Goal: Task Accomplishment & Management: Manage account settings

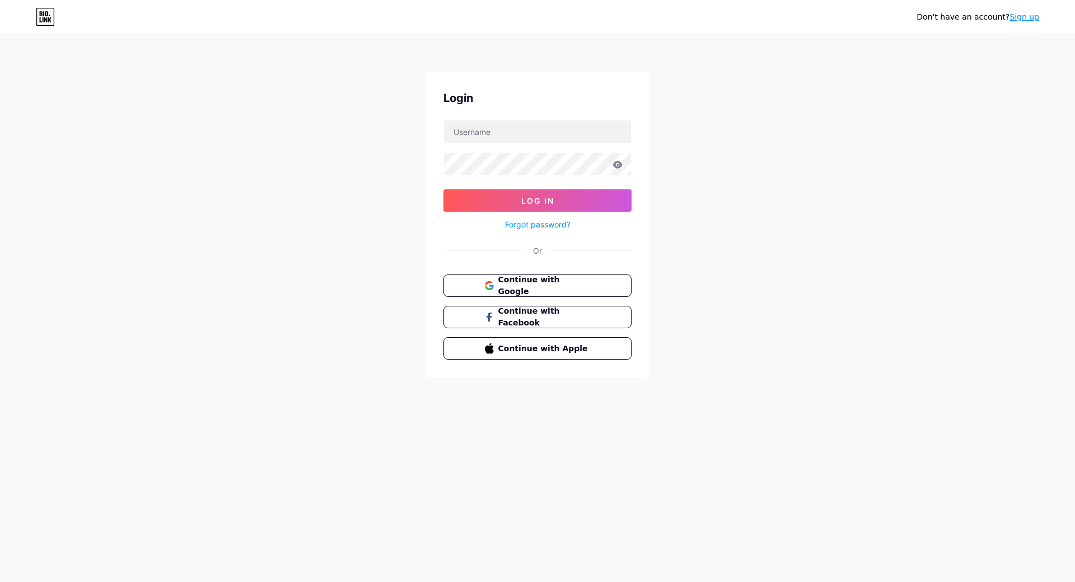
click at [566, 296] on div "Continue with Google Continue with Facebook Continue with Apple" at bounding box center [538, 316] width 188 height 85
click at [566, 291] on span "Continue with Google" at bounding box center [544, 286] width 94 height 24
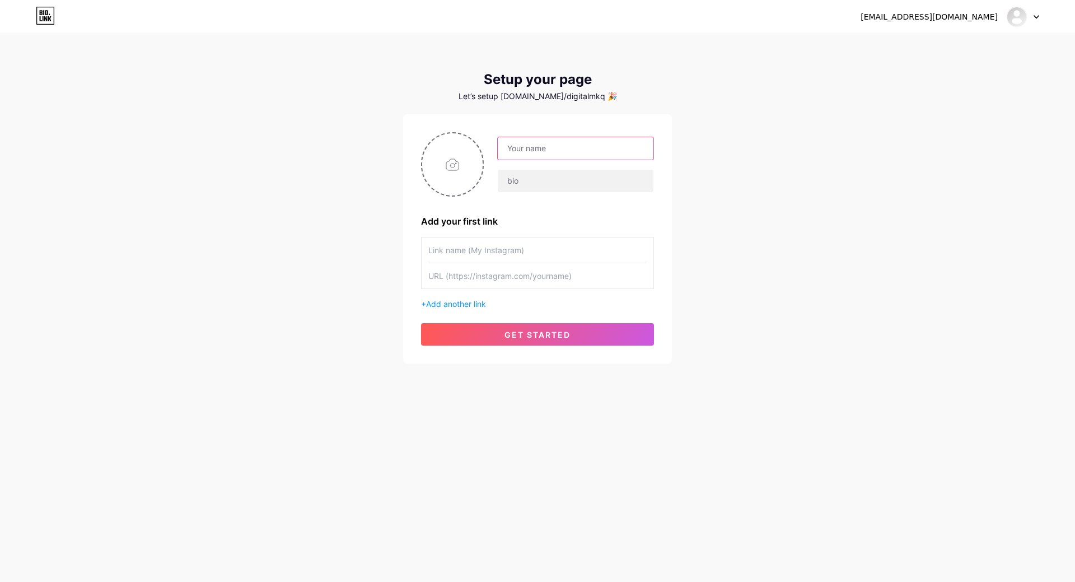
click at [562, 149] on input "text" at bounding box center [576, 148] width 156 height 22
type input "[PERSON_NAME]"
click at [797, 216] on div "[EMAIL_ADDRESS][DOMAIN_NAME] Dashboard Logout Setup your page Let’s setup [DOMA…" at bounding box center [537, 199] width 1075 height 399
click at [555, 180] on input "text" at bounding box center [576, 181] width 156 height 22
type input "falconeerconsultingservices"
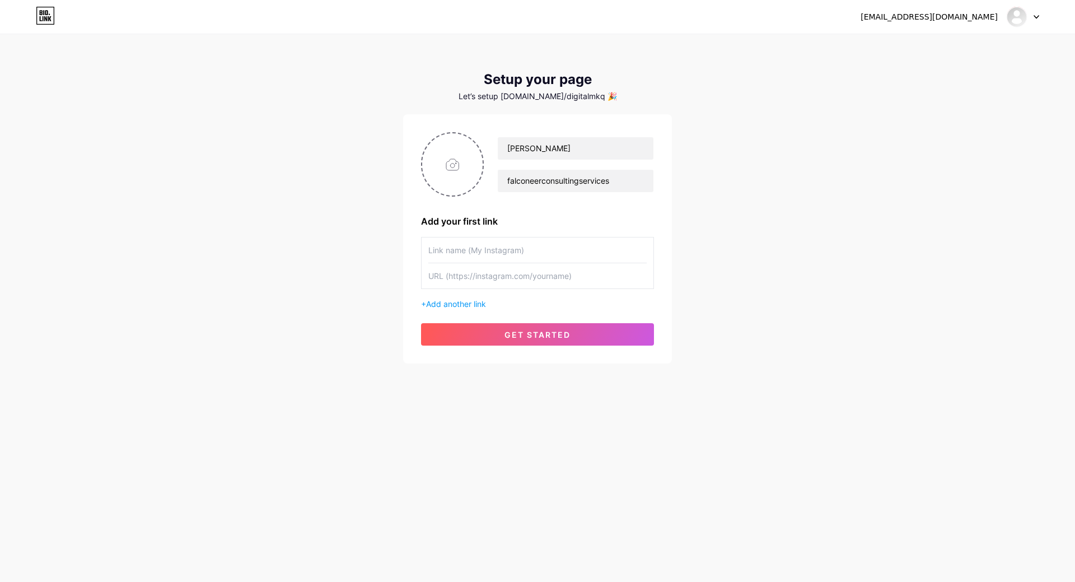
click at [767, 233] on div "[EMAIL_ADDRESS][DOMAIN_NAME] Dashboard Logout Setup your page Let’s setup [DOMA…" at bounding box center [537, 199] width 1075 height 399
click at [530, 324] on button "get started" at bounding box center [537, 334] width 233 height 22
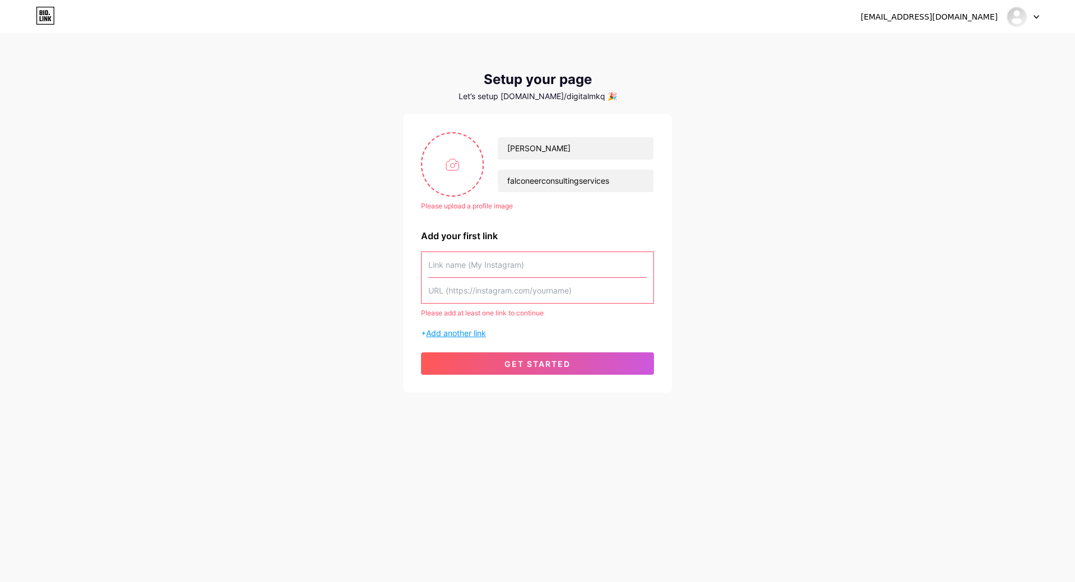
click at [455, 332] on span "Add another link" at bounding box center [456, 333] width 60 height 10
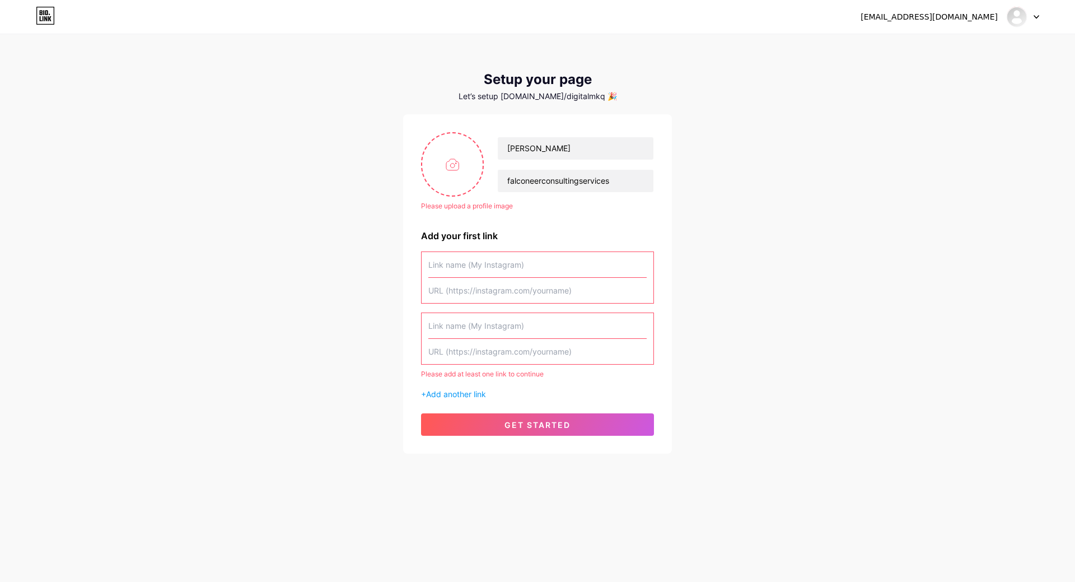
click at [497, 296] on input "text" at bounding box center [537, 290] width 218 height 25
paste input "[URL][DOMAIN_NAME]"
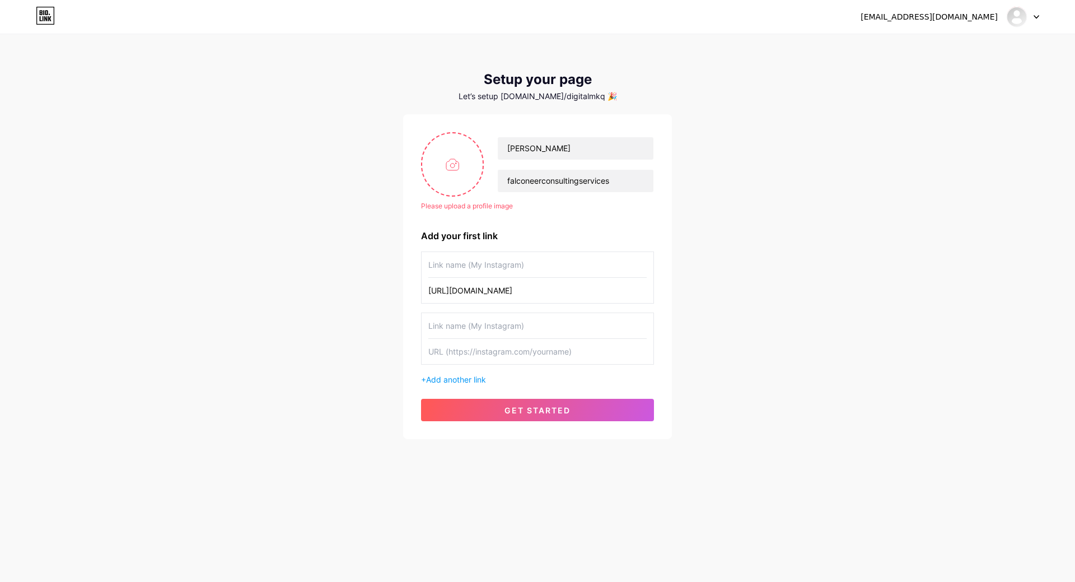
scroll to position [0, 148]
type input "[URL][DOMAIN_NAME]"
click at [520, 404] on button "get started" at bounding box center [537, 410] width 233 height 22
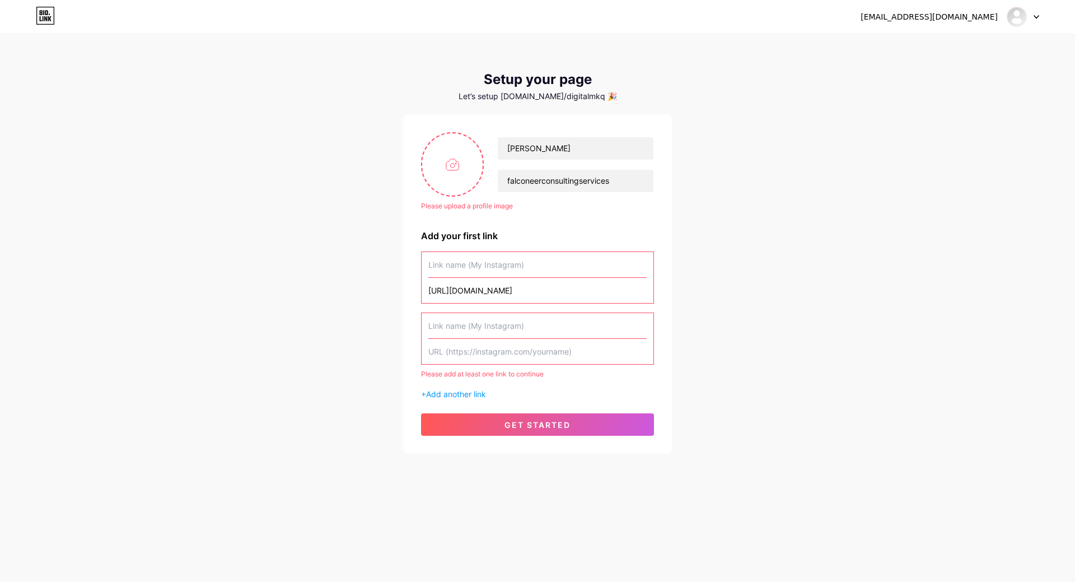
click at [460, 264] on input "text" at bounding box center [537, 264] width 218 height 25
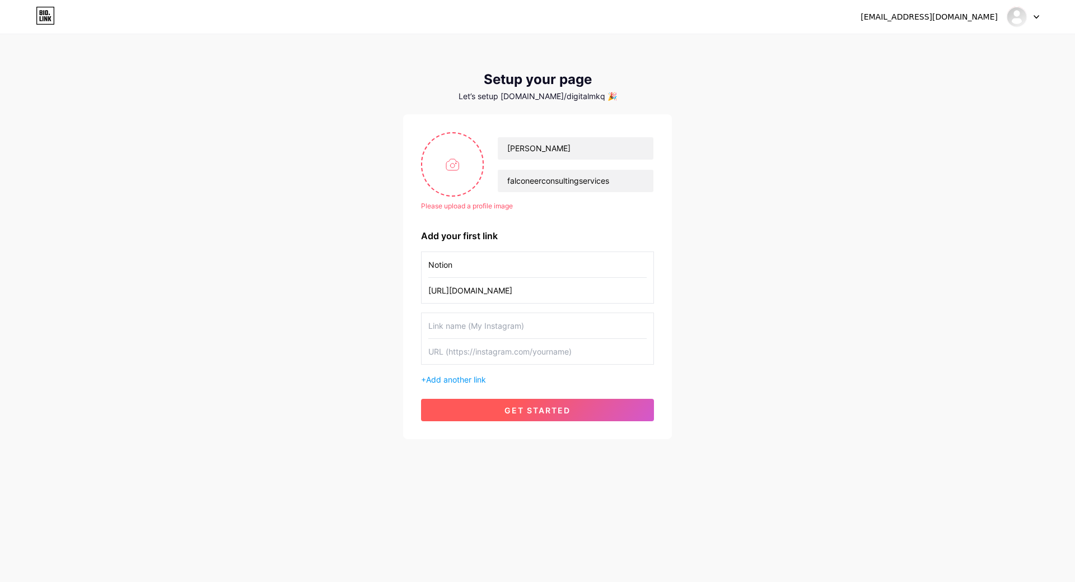
type input "Notion"
click at [545, 407] on span "get started" at bounding box center [538, 410] width 66 height 10
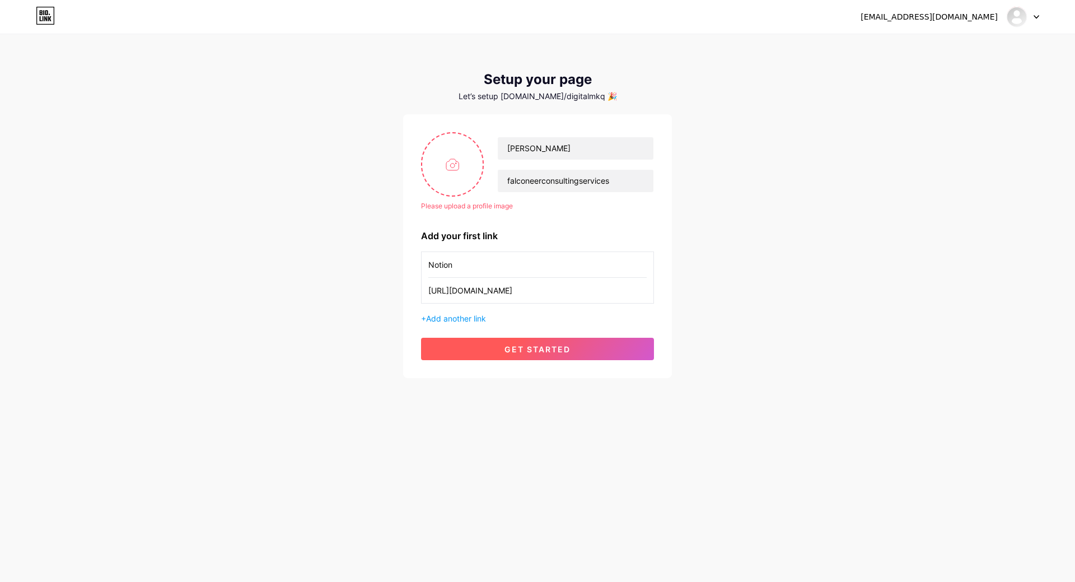
click at [522, 339] on button "get started" at bounding box center [537, 349] width 233 height 22
click at [535, 349] on span "get started" at bounding box center [538, 349] width 66 height 10
click at [452, 160] on input "file" at bounding box center [452, 164] width 60 height 62
type input "C:\fakepath\photo profile.jpg"
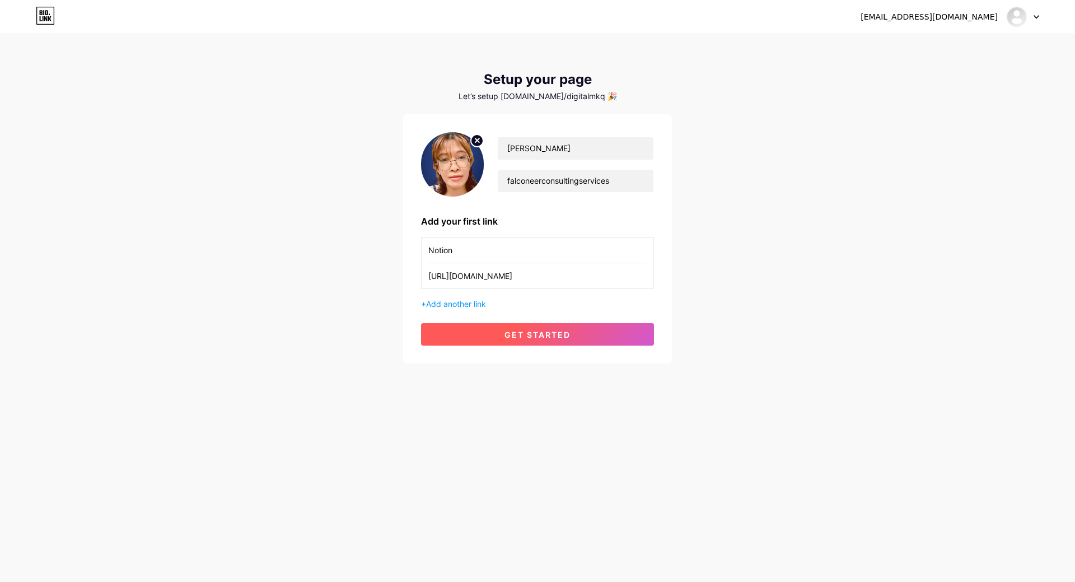
click at [592, 330] on button "get started" at bounding box center [537, 334] width 233 height 22
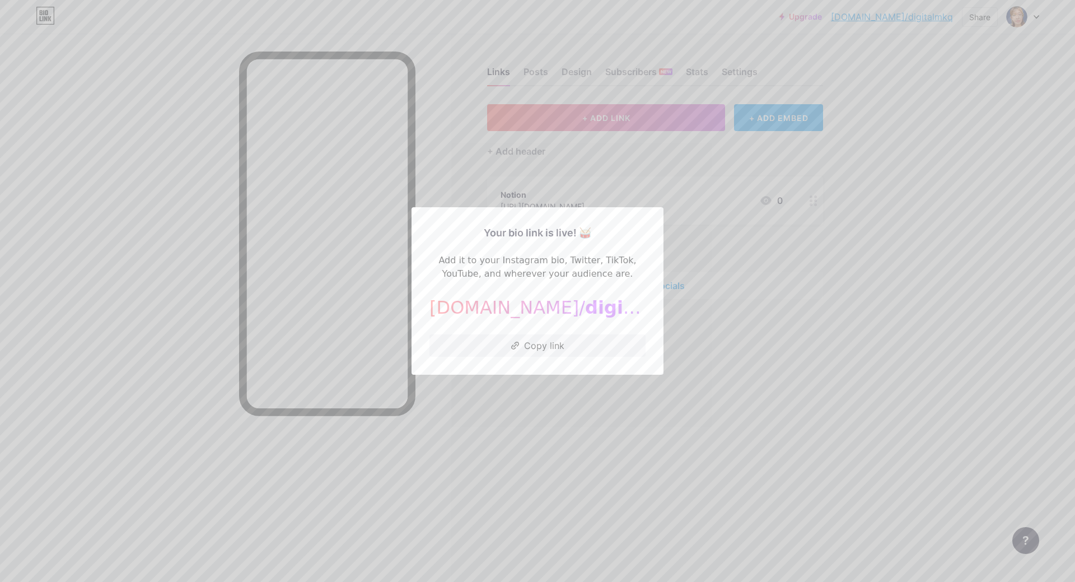
click at [860, 356] on div at bounding box center [537, 291] width 1075 height 582
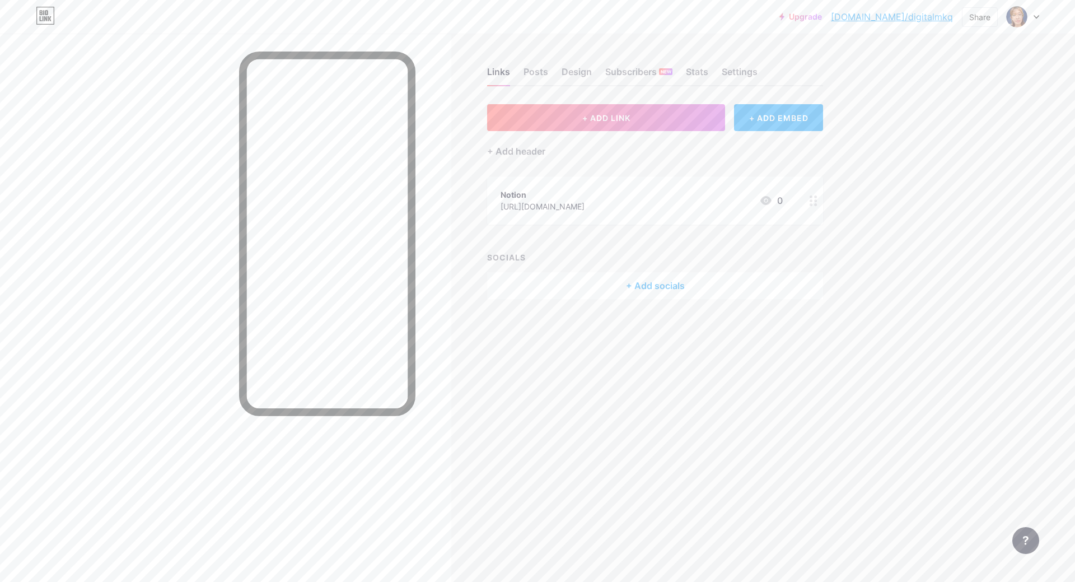
click at [1034, 18] on icon at bounding box center [1037, 17] width 6 height 4
click at [961, 133] on link "Account settings" at bounding box center [969, 127] width 139 height 30
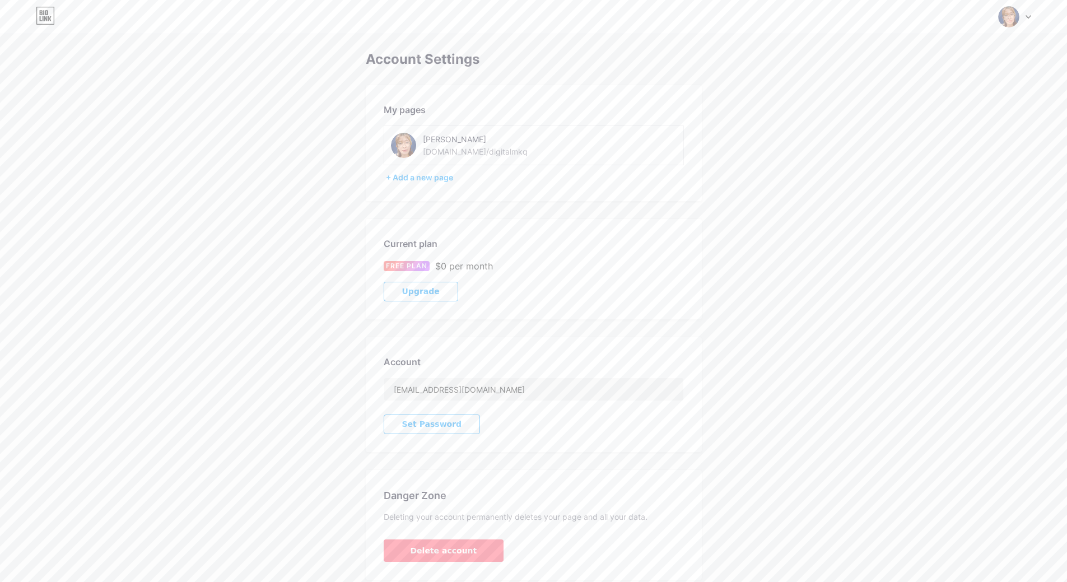
click at [475, 158] on div "[PERSON_NAME] [DOMAIN_NAME]/digitalmkq" at bounding box center [534, 145] width 300 height 40
click at [494, 155] on div "[PERSON_NAME] [DOMAIN_NAME]/digitalmkq" at bounding box center [502, 145] width 158 height 25
click at [496, 148] on div "[PERSON_NAME] [DOMAIN_NAME]/digitalmkq" at bounding box center [502, 145] width 158 height 25
click at [530, 150] on div "[PERSON_NAME] [DOMAIN_NAME]/digitalmkq" at bounding box center [502, 145] width 158 height 25
click at [514, 151] on div "[PERSON_NAME] [DOMAIN_NAME]/digitalmkq" at bounding box center [502, 145] width 158 height 25
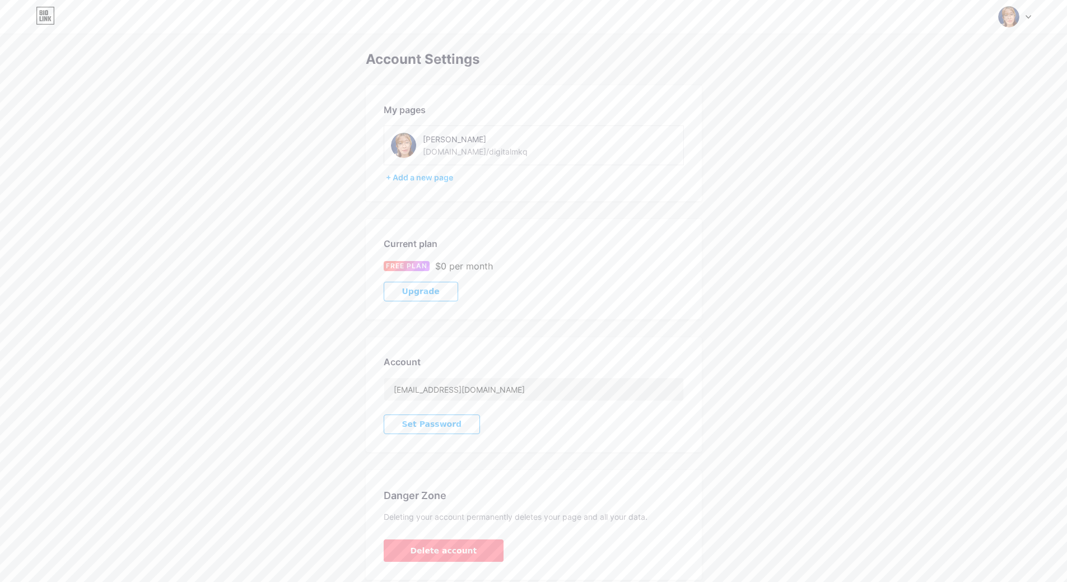
click at [485, 143] on div "[PERSON_NAME]" at bounding box center [502, 139] width 158 height 12
click at [471, 144] on div "[PERSON_NAME]" at bounding box center [502, 139] width 158 height 12
click at [434, 391] on input "[EMAIL_ADDRESS][DOMAIN_NAME]" at bounding box center [533, 389] width 299 height 22
click at [558, 403] on div "Account [EMAIL_ADDRESS][DOMAIN_NAME] Set Password" at bounding box center [534, 394] width 336 height 115
click at [905, 319] on div "Account Settings My pages [PERSON_NAME] [DOMAIN_NAME]/digitalmkq + Add a new pa…" at bounding box center [533, 316] width 1067 height 528
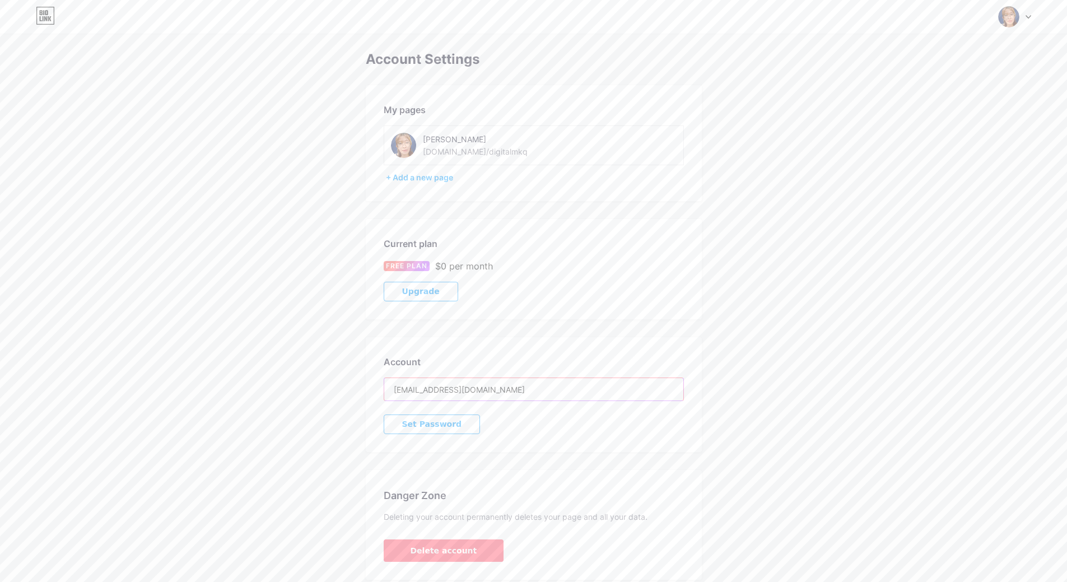
click at [515, 388] on input "[EMAIL_ADDRESS][DOMAIN_NAME]" at bounding box center [533, 389] width 299 height 22
click at [482, 144] on div "[PERSON_NAME]" at bounding box center [502, 139] width 158 height 12
click at [458, 150] on div "[DOMAIN_NAME]/digitalmkq" at bounding box center [475, 152] width 105 height 12
drag, startPoint x: 447, startPoint y: 147, endPoint x: 525, endPoint y: 157, distance: 79.0
click at [523, 157] on div "[PERSON_NAME] [DOMAIN_NAME]/digitalmkq" at bounding box center [502, 145] width 158 height 25
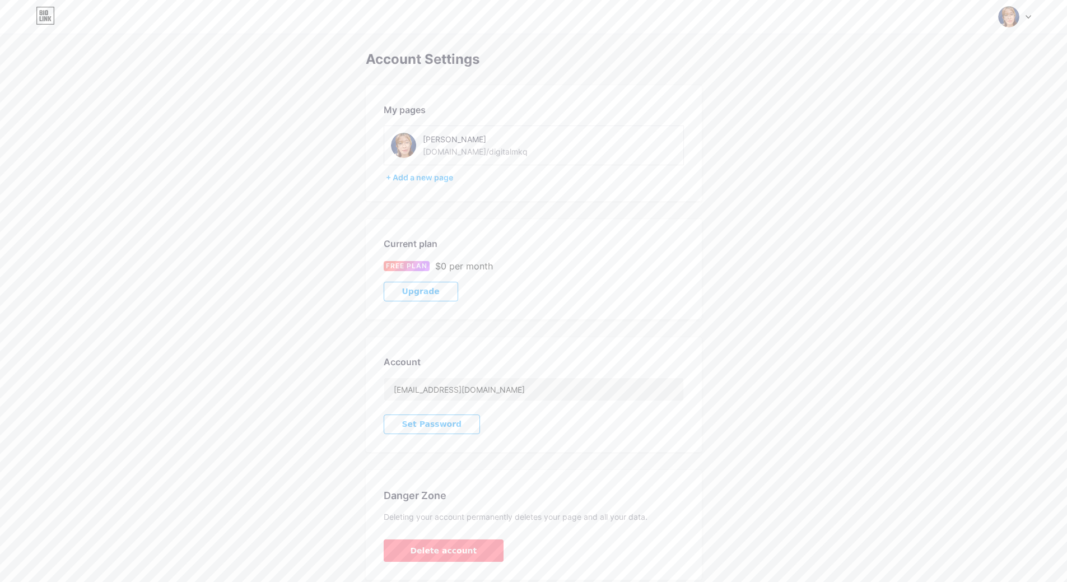
click at [521, 150] on div "[PERSON_NAME] [DOMAIN_NAME]/digitalmkq" at bounding box center [502, 145] width 158 height 25
click at [928, 141] on div "Account Settings My pages [PERSON_NAME] [DOMAIN_NAME]/digitalmkq + Add a new pa…" at bounding box center [533, 316] width 1067 height 528
click at [1021, 15] on div at bounding box center [1014, 17] width 32 height 20
click at [913, 155] on li "Logout" at bounding box center [961, 157] width 139 height 30
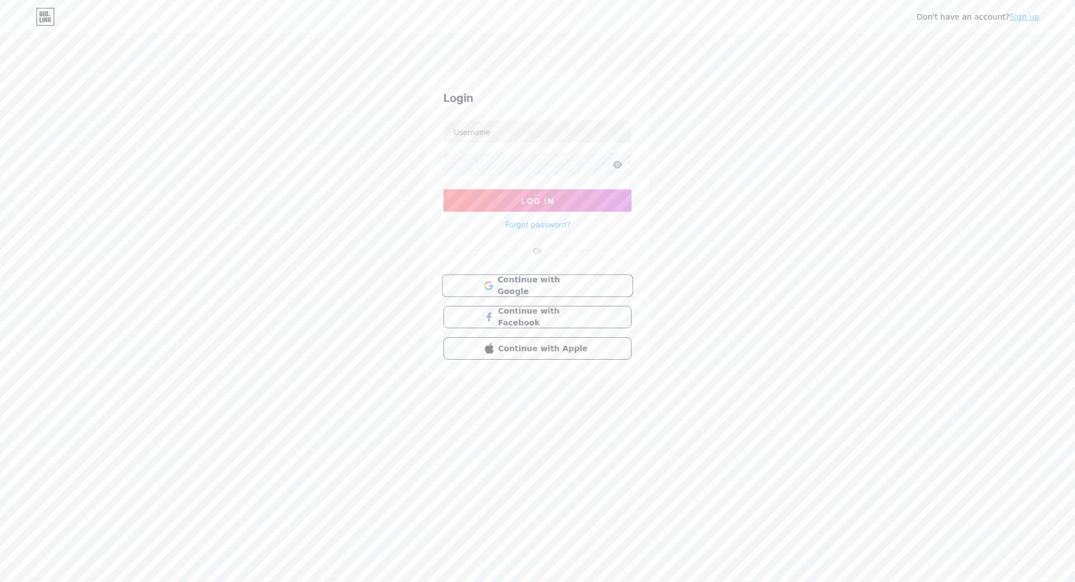
click at [570, 285] on span "Continue with Google" at bounding box center [544, 286] width 94 height 24
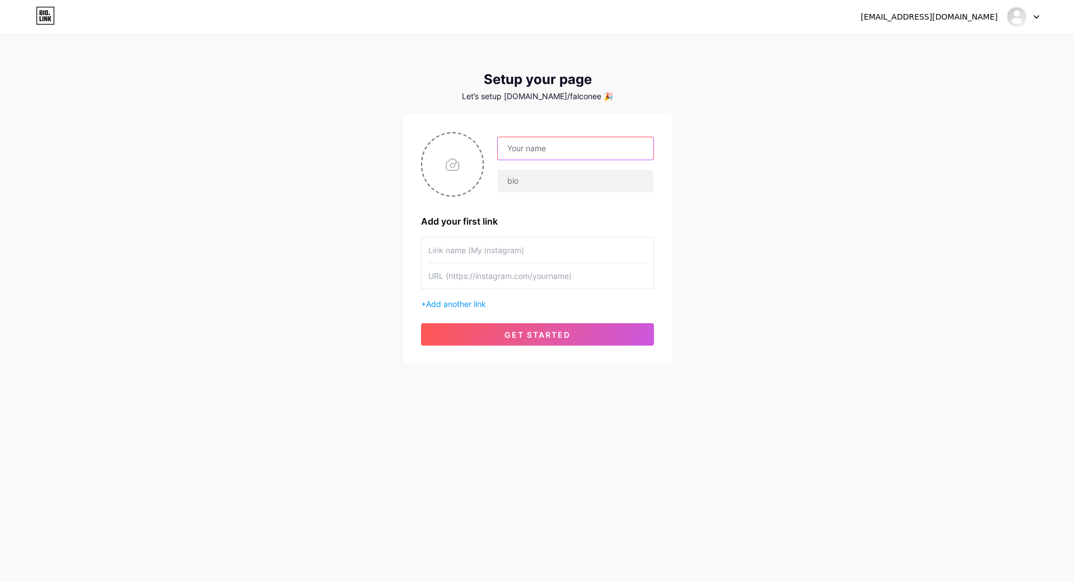
click at [548, 148] on input "text" at bounding box center [576, 148] width 156 height 22
type input "Melanie Obmerga"
click at [538, 177] on input "text" at bounding box center [576, 181] width 156 height 22
type input "falconeerconsultingservices"
click at [472, 253] on input "text" at bounding box center [537, 249] width 218 height 25
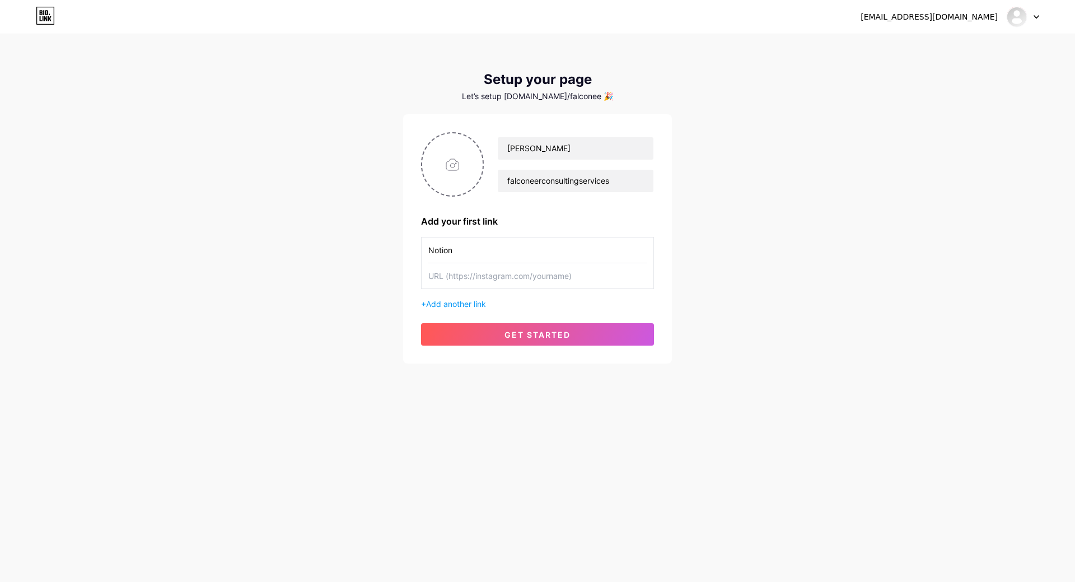
type input "Notion"
click at [495, 273] on input "text" at bounding box center [537, 275] width 218 height 25
paste input "https://mcravelist.notion.site/Falconeer-Consulting-Services-1cb256f10e8780fab0…"
type input "[URL][DOMAIN_NAME]"
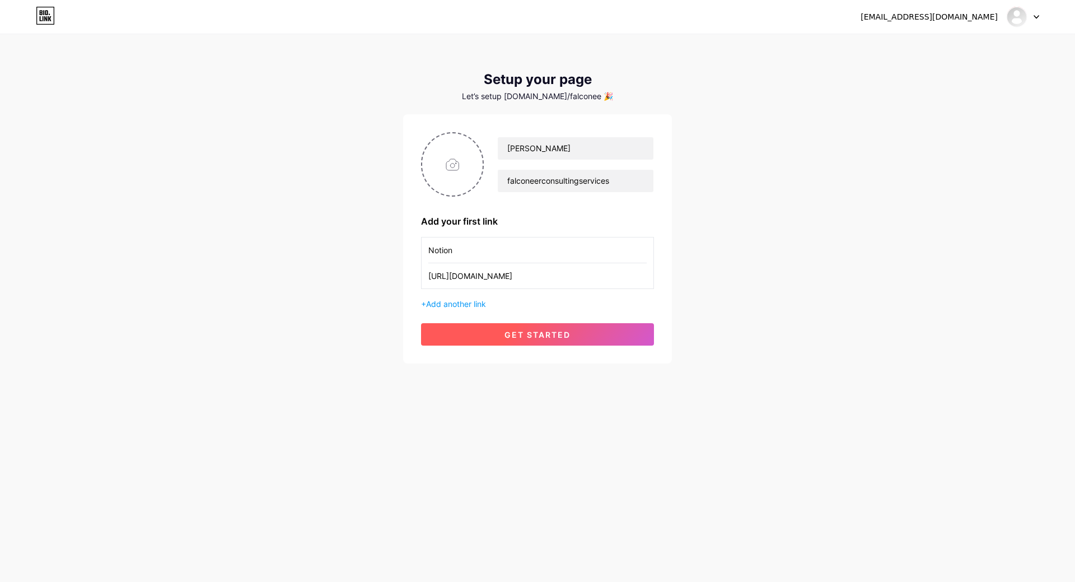
click at [494, 331] on button "get started" at bounding box center [537, 334] width 233 height 22
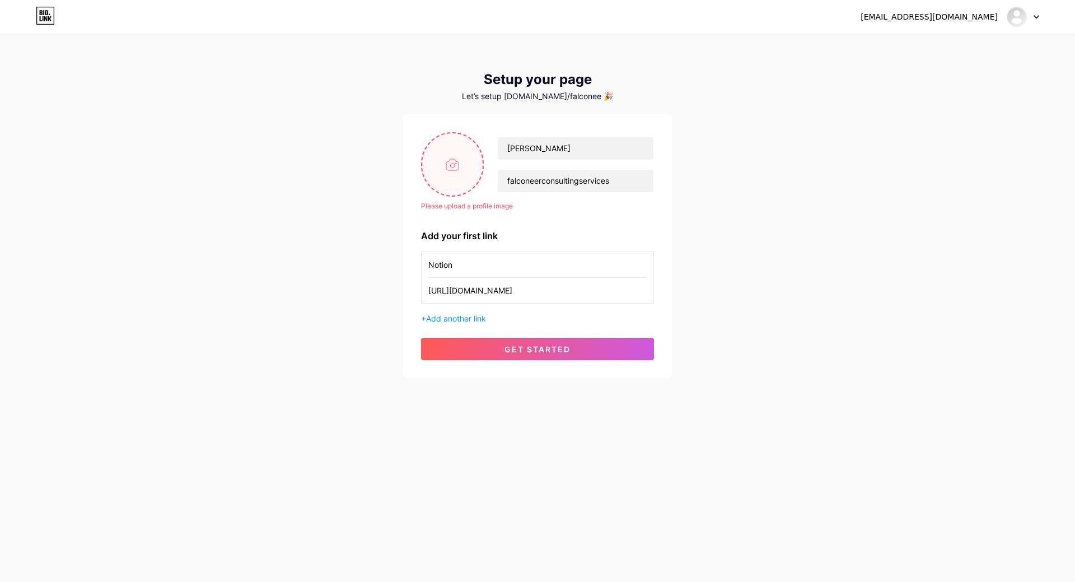
click at [455, 160] on input "file" at bounding box center [452, 164] width 60 height 62
type input "C:\fakepath\photo profile.jpg"
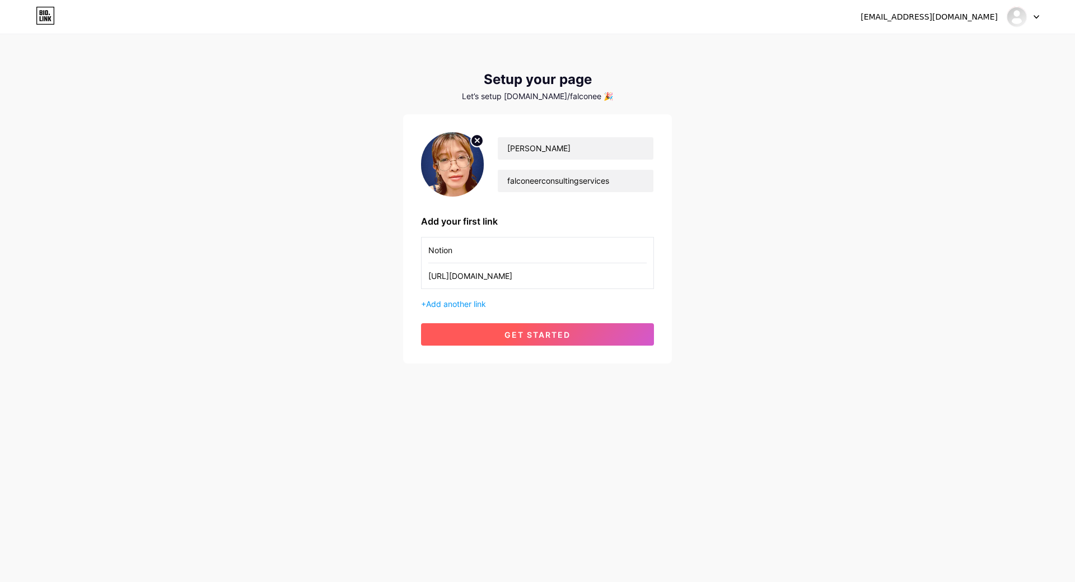
click at [560, 338] on span "get started" at bounding box center [538, 335] width 66 height 10
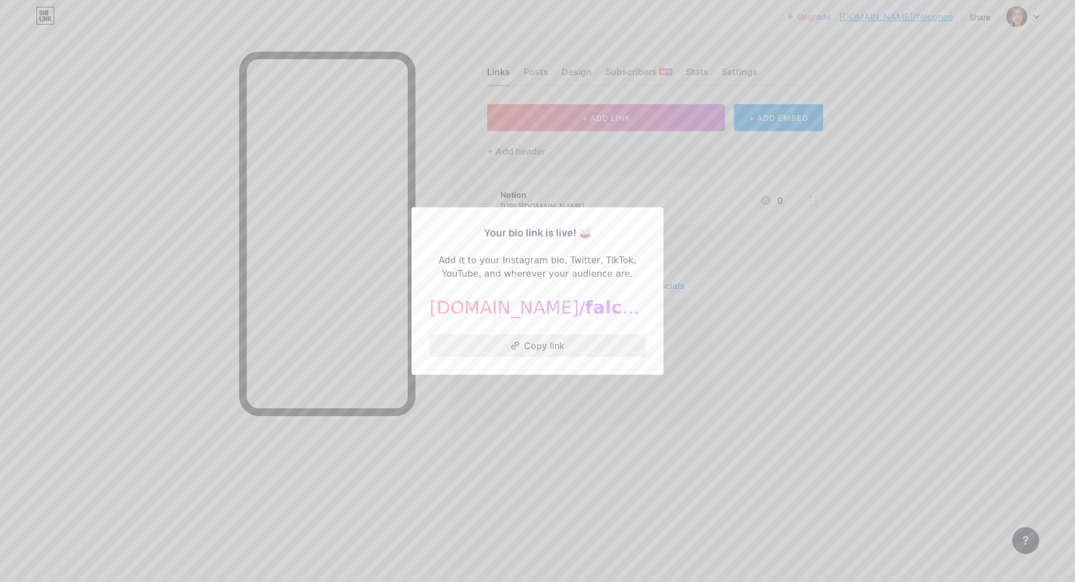
click at [558, 342] on button "Copy link" at bounding box center [538, 345] width 216 height 22
click at [553, 352] on button "Copy link" at bounding box center [538, 345] width 216 height 22
click at [755, 423] on div at bounding box center [537, 291] width 1075 height 582
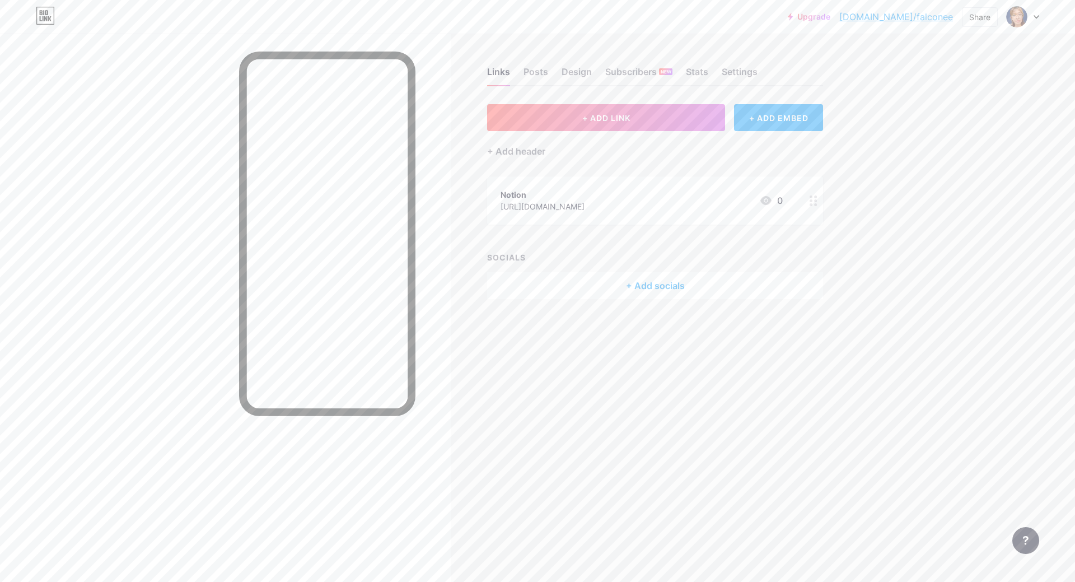
click at [524, 188] on div "Notion https://mcravelist.notion.site/Falconeer-Consulting-Services-1cb256f10e8…" at bounding box center [543, 201] width 84 height 26
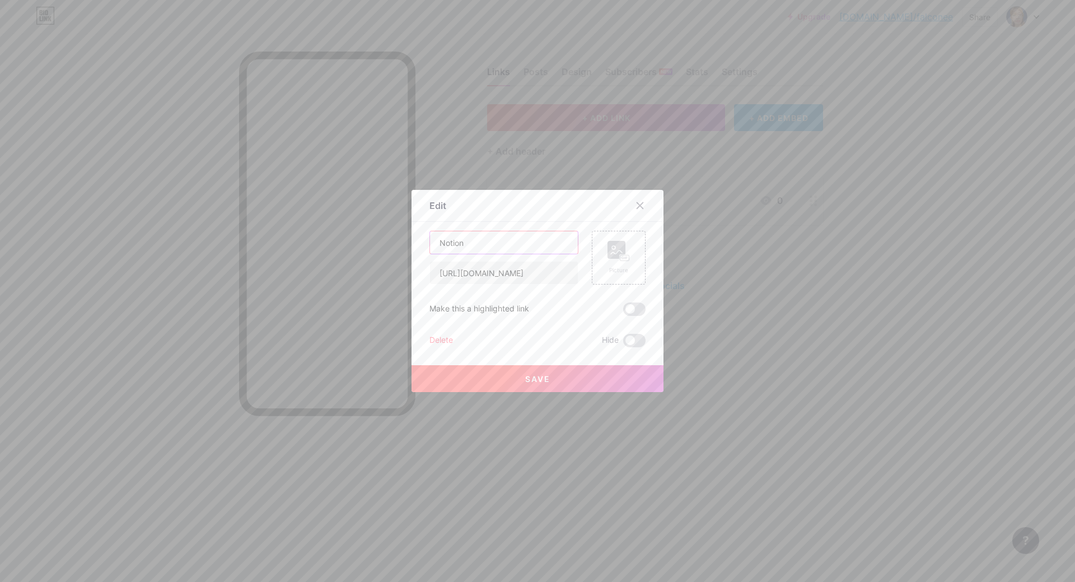
drag, startPoint x: 466, startPoint y: 241, endPoint x: 255, endPoint y: 207, distance: 213.9
click at [282, 218] on div "Edit Content YouTube Play YouTube video without leaving your page. ADD Vimeo Pl…" at bounding box center [537, 291] width 1075 height 582
type input "About Me"
click at [634, 308] on span at bounding box center [634, 308] width 22 height 13
click at [623, 312] on input "checkbox" at bounding box center [623, 312] width 0 height 0
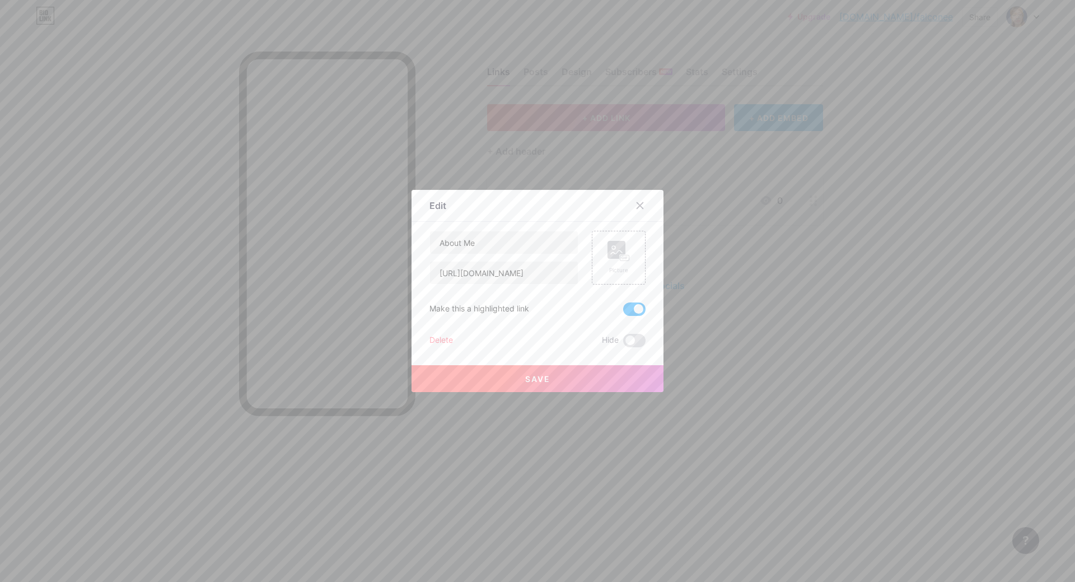
click at [535, 377] on span "Save" at bounding box center [537, 379] width 25 height 10
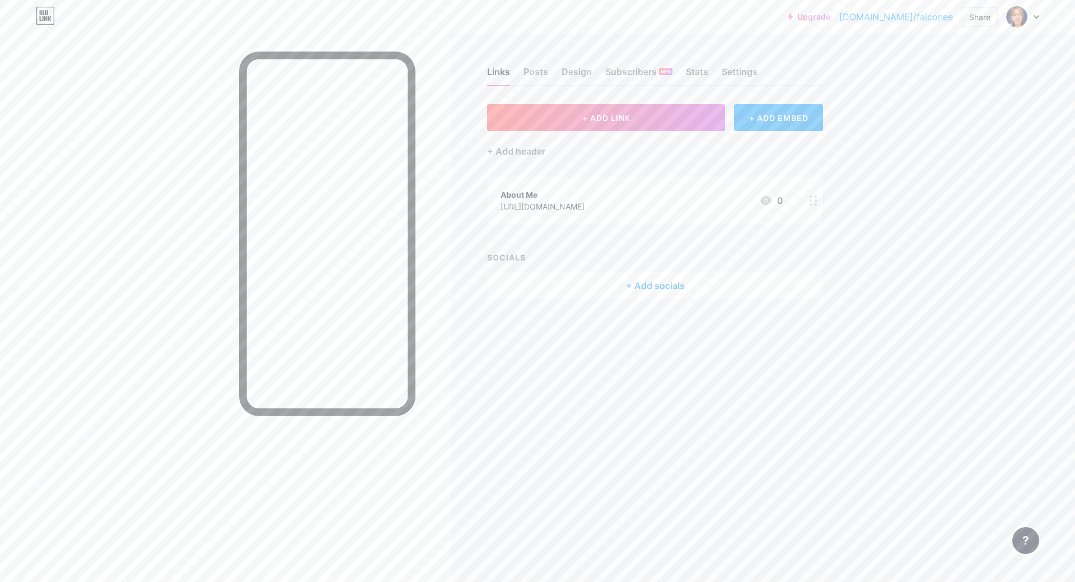
click at [813, 208] on div at bounding box center [813, 200] width 19 height 48
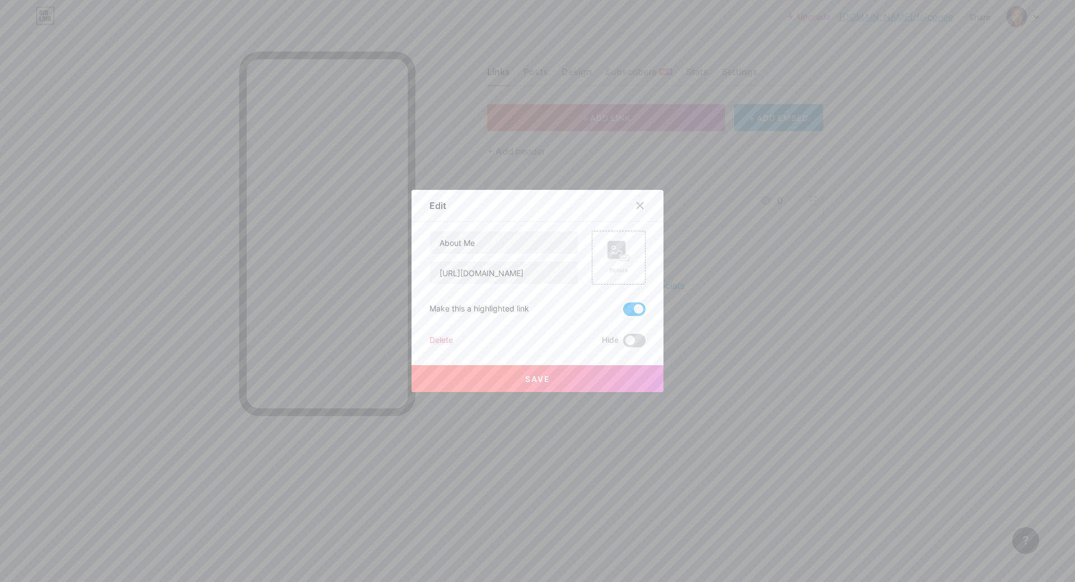
click at [631, 342] on span at bounding box center [634, 340] width 22 height 13
click at [623, 343] on input "checkbox" at bounding box center [623, 343] width 0 height 0
click at [533, 376] on span "Save" at bounding box center [537, 379] width 25 height 10
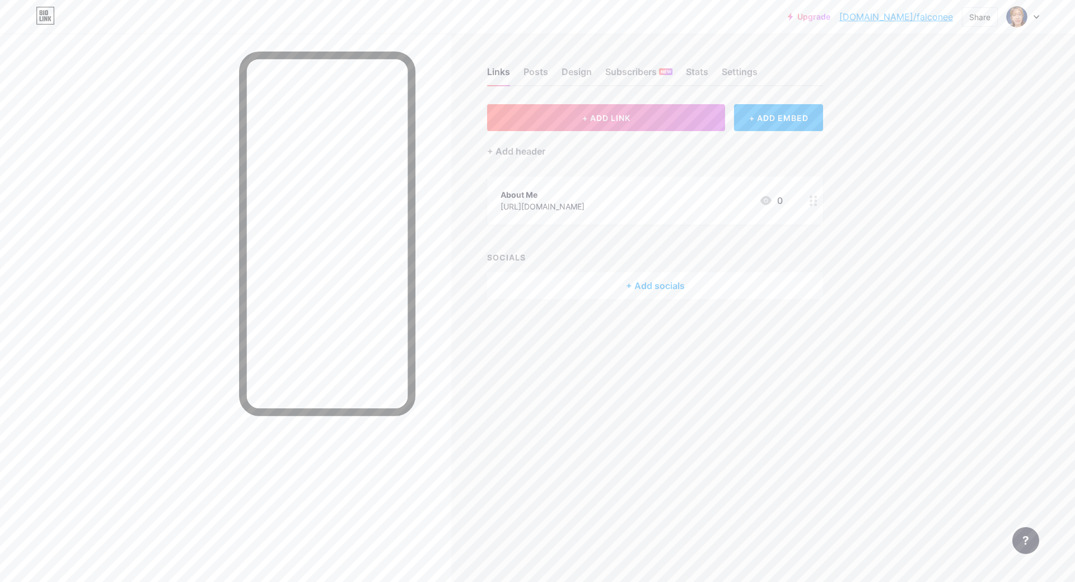
click at [815, 203] on circle at bounding box center [816, 204] width 3 height 3
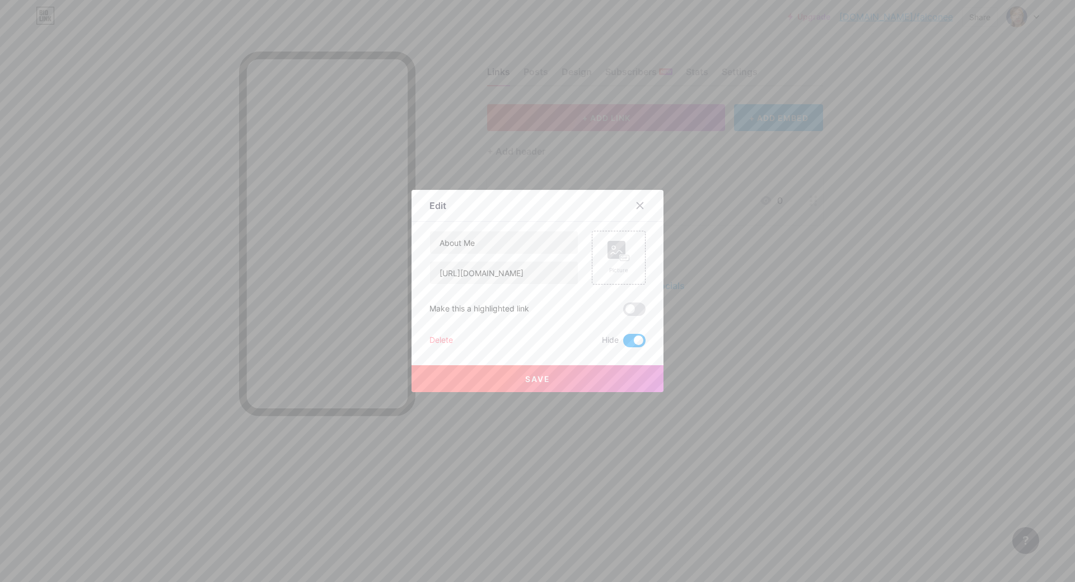
click at [629, 337] on span at bounding box center [634, 340] width 22 height 13
click at [623, 343] on input "checkbox" at bounding box center [623, 343] width 0 height 0
click at [613, 249] on rect at bounding box center [617, 250] width 18 height 18
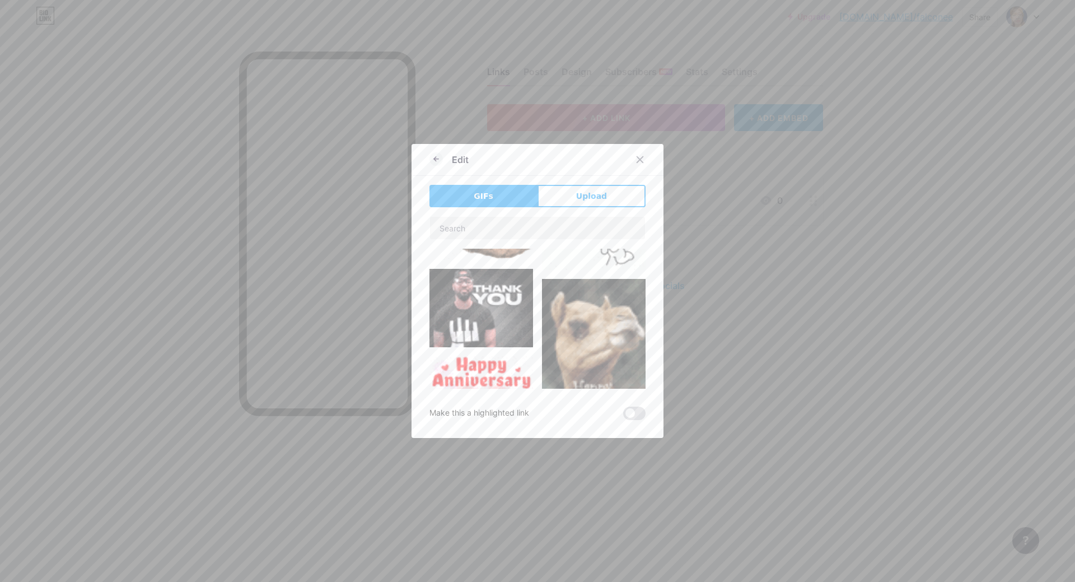
scroll to position [280, 0]
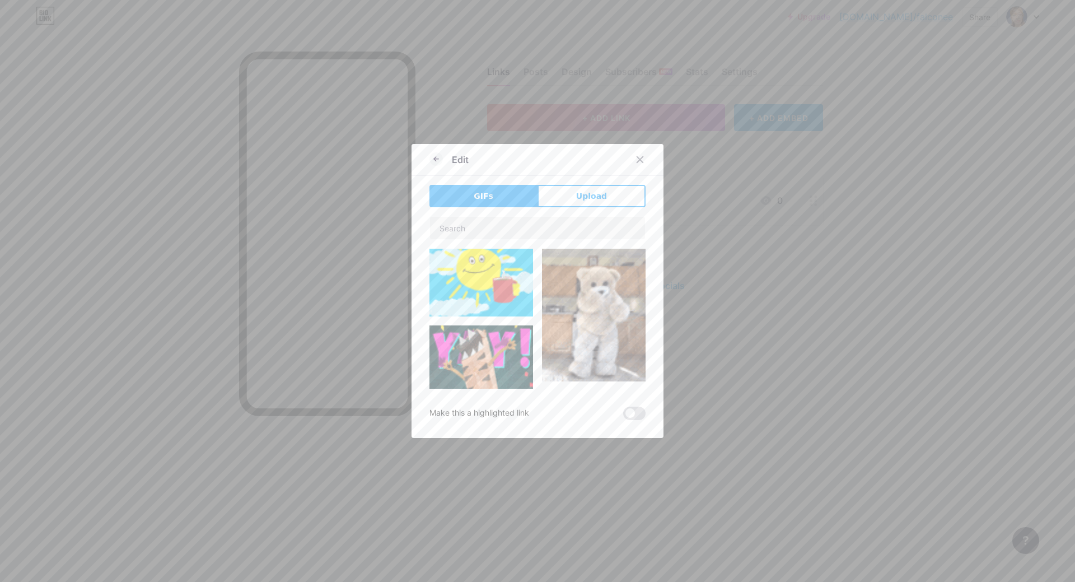
type input "About Me"
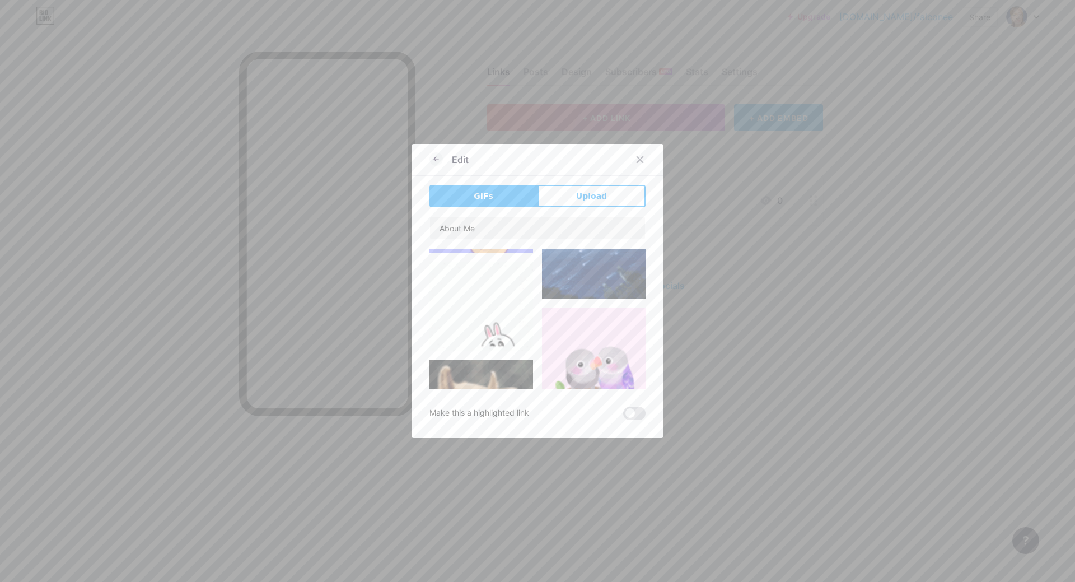
scroll to position [1138, 0]
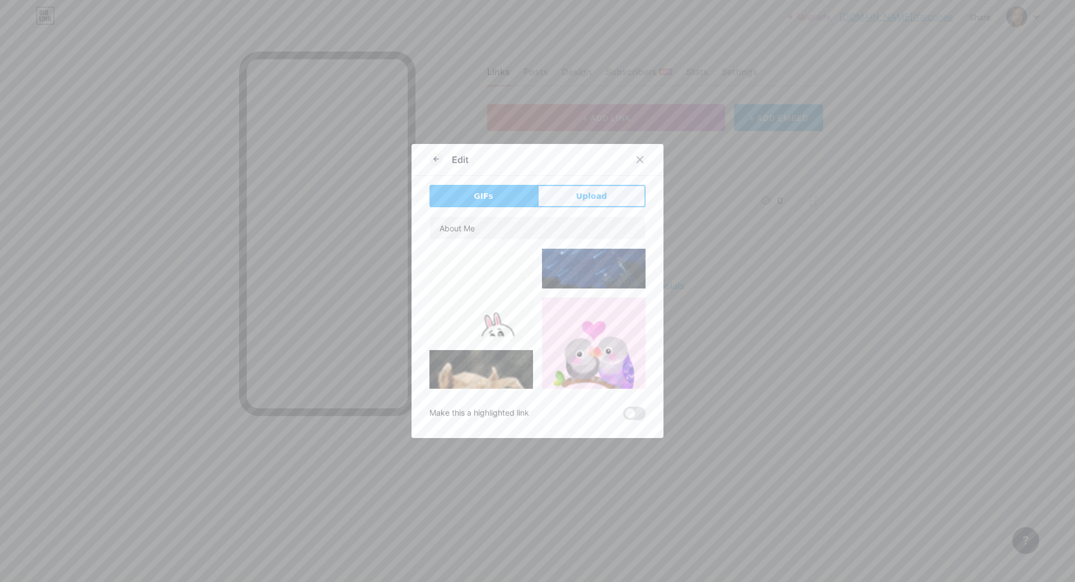
click at [578, 194] on span "Upload" at bounding box center [591, 196] width 31 height 12
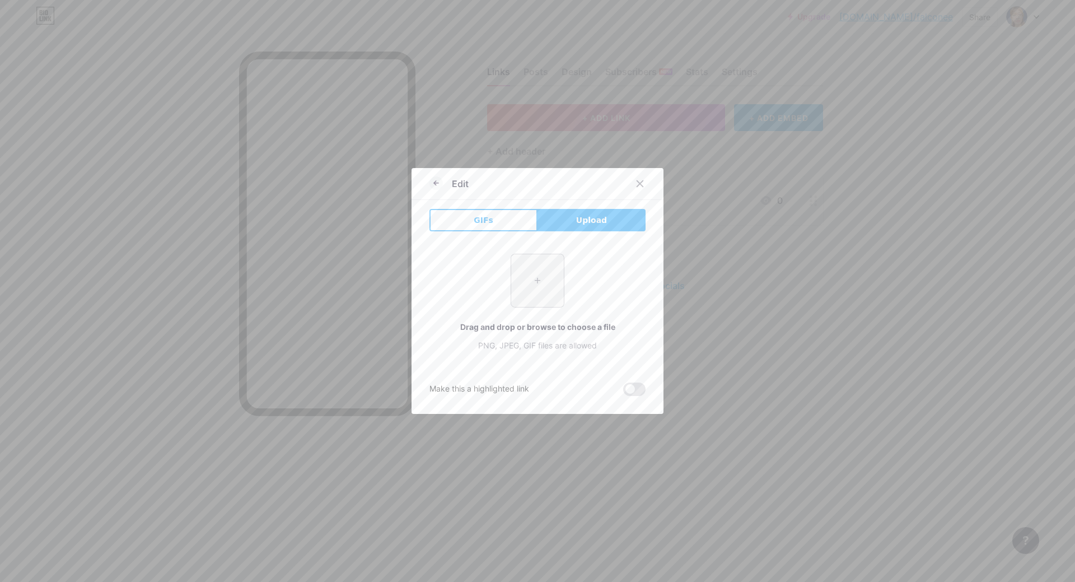
click at [545, 281] on input "file" at bounding box center [537, 280] width 53 height 53
type input "C:\fakepath\Falconeer cover.png"
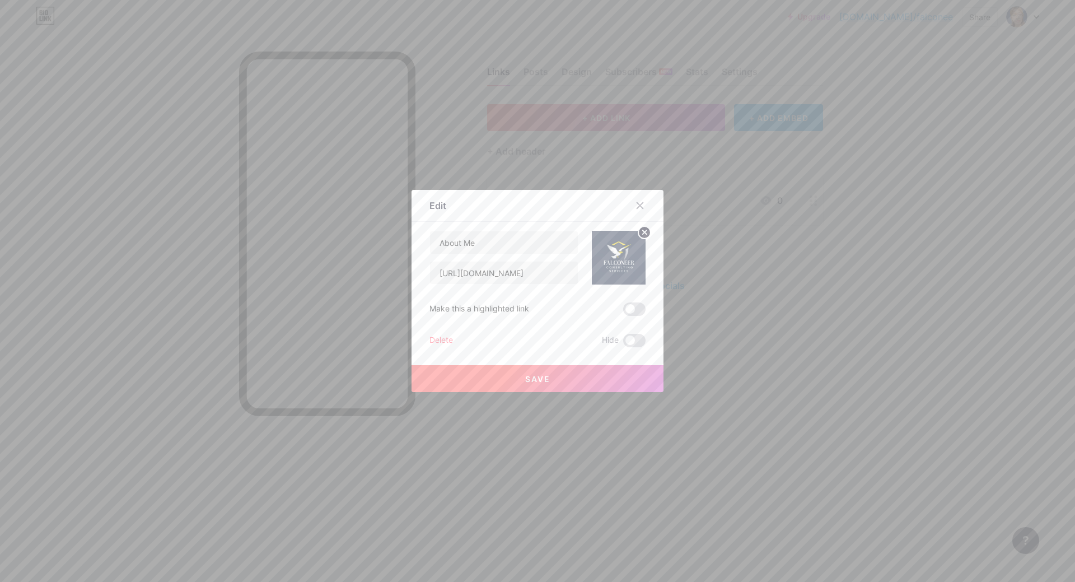
click at [536, 381] on span "Save" at bounding box center [537, 379] width 25 height 10
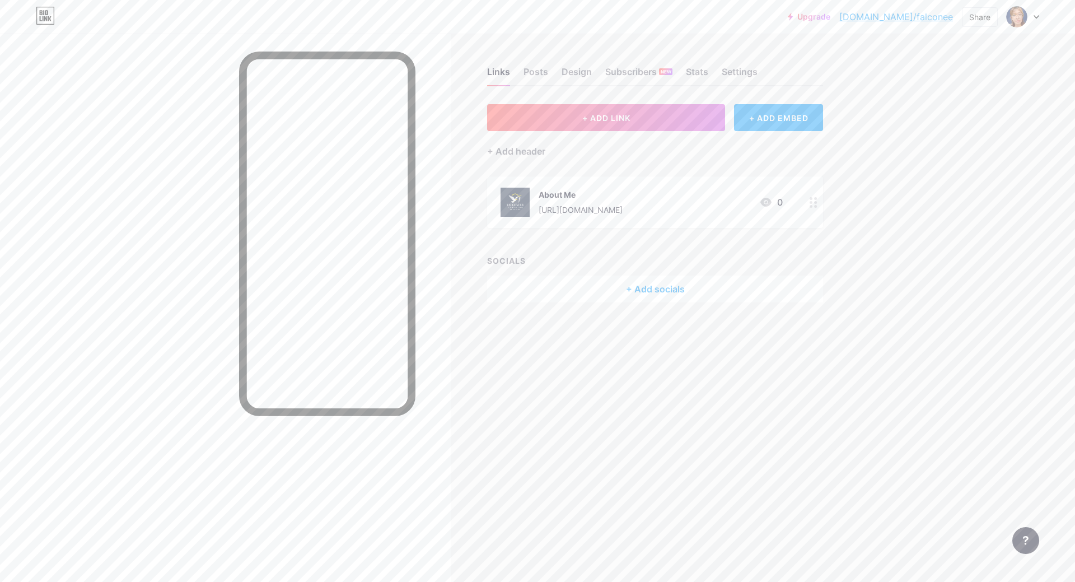
click at [909, 17] on link "bio.link/falconee" at bounding box center [896, 16] width 114 height 13
click at [582, 192] on div "About Me" at bounding box center [581, 195] width 84 height 12
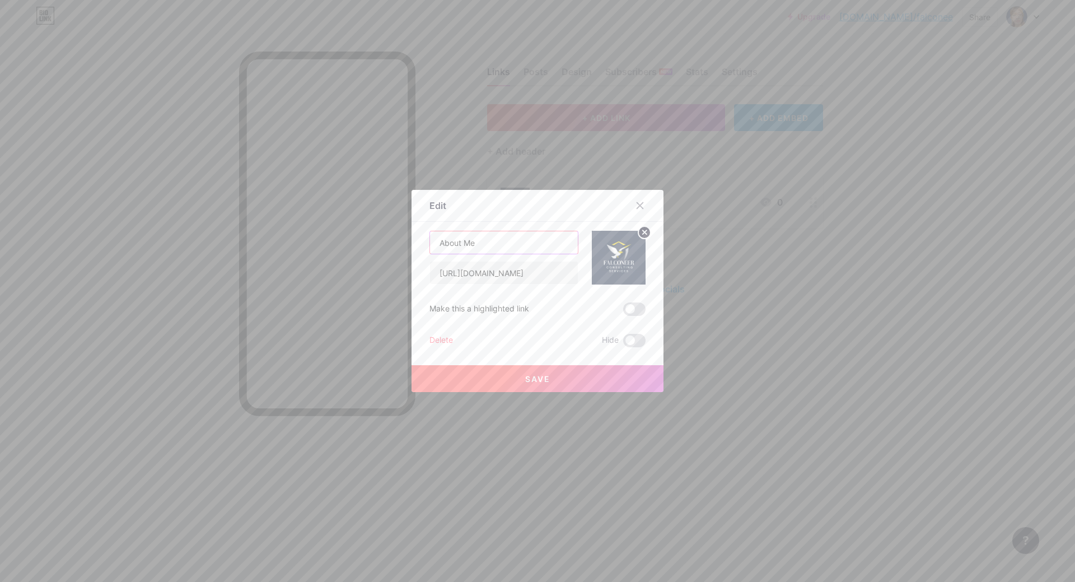
drag, startPoint x: 465, startPoint y: 242, endPoint x: 279, endPoint y: 202, distance: 190.7
click at [281, 204] on div "Edit Content YouTube Play YouTube video without leaving your page. ADD Vimeo Pl…" at bounding box center [537, 291] width 1075 height 582
type input "Quickbooks Online Bookkeeper"
click at [571, 329] on div "Quickbooks Online Bookkeeper https://mcravelist.notion.site/Falconeer-Consultin…" at bounding box center [538, 289] width 216 height 116
click at [527, 370] on button "Save" at bounding box center [538, 378] width 252 height 27
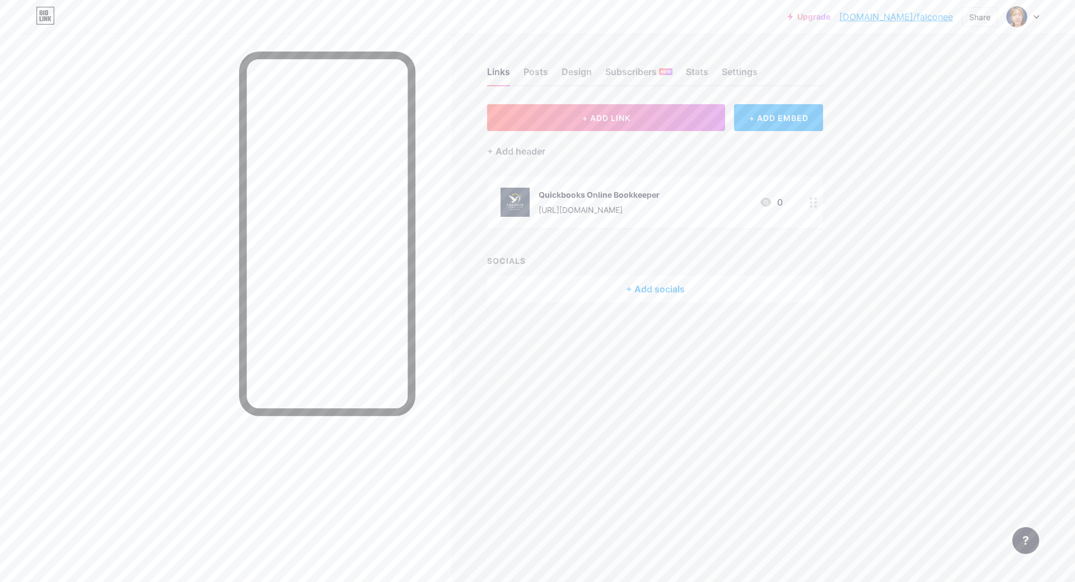
click at [818, 401] on div "Links Posts Design Subscribers NEW Stats Settings + ADD LINK + ADD EMBED + Add …" at bounding box center [435, 291] width 870 height 582
click at [976, 16] on div "Share" at bounding box center [979, 17] width 21 height 12
click at [895, 60] on div "Copy link" at bounding box center [886, 57] width 41 height 13
click at [881, 58] on div "Copy link" at bounding box center [886, 57] width 41 height 13
click at [556, 323] on div "Links Posts Design Subscribers NEW Stats Settings + ADD LINK + ADD EMBED + Add …" at bounding box center [435, 196] width 870 height 325
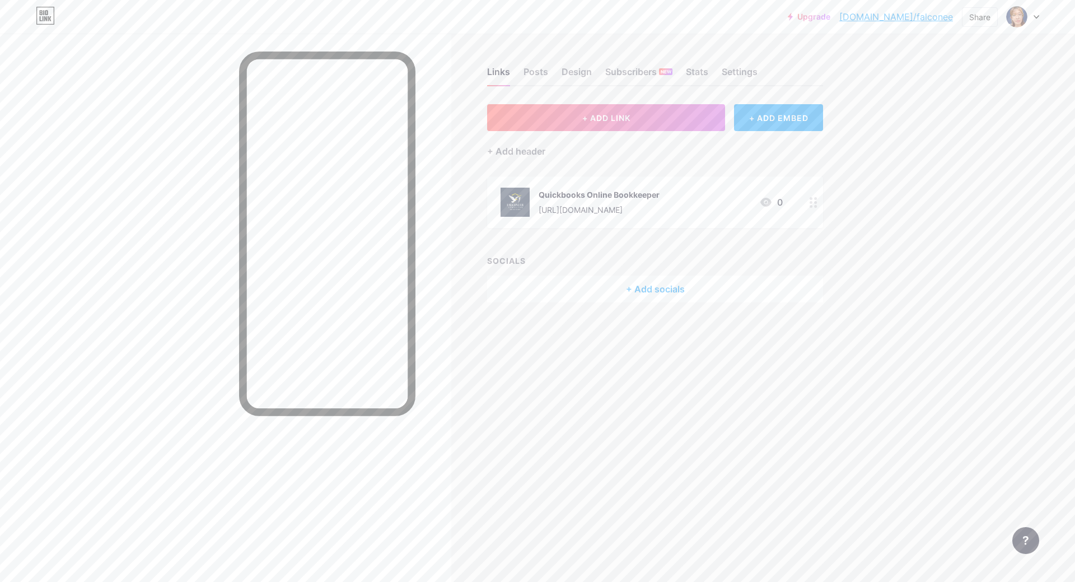
click at [660, 285] on div "+ Add socials" at bounding box center [655, 289] width 336 height 27
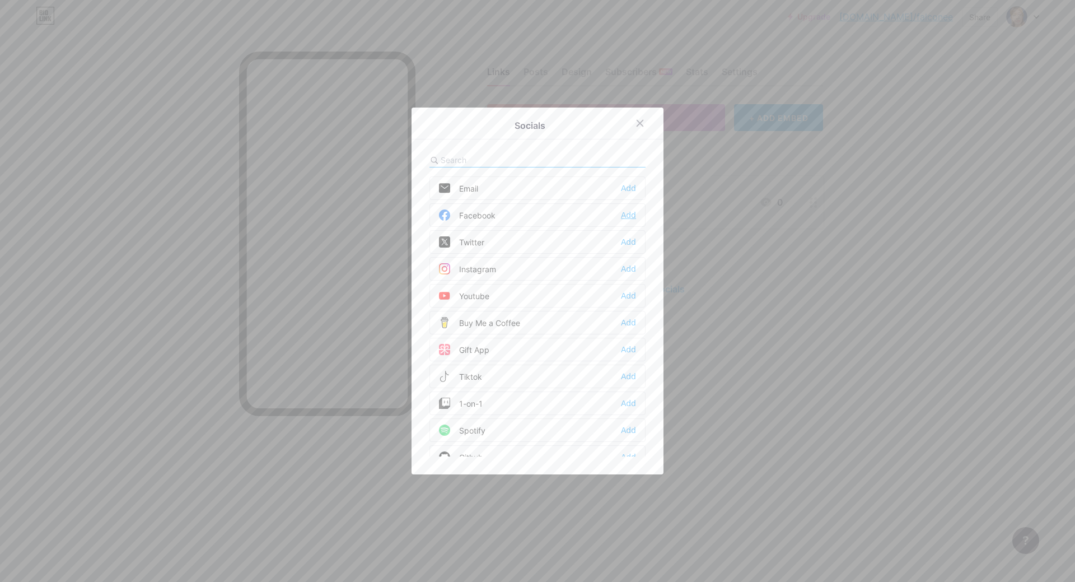
click at [628, 212] on div "Add" at bounding box center [628, 214] width 15 height 11
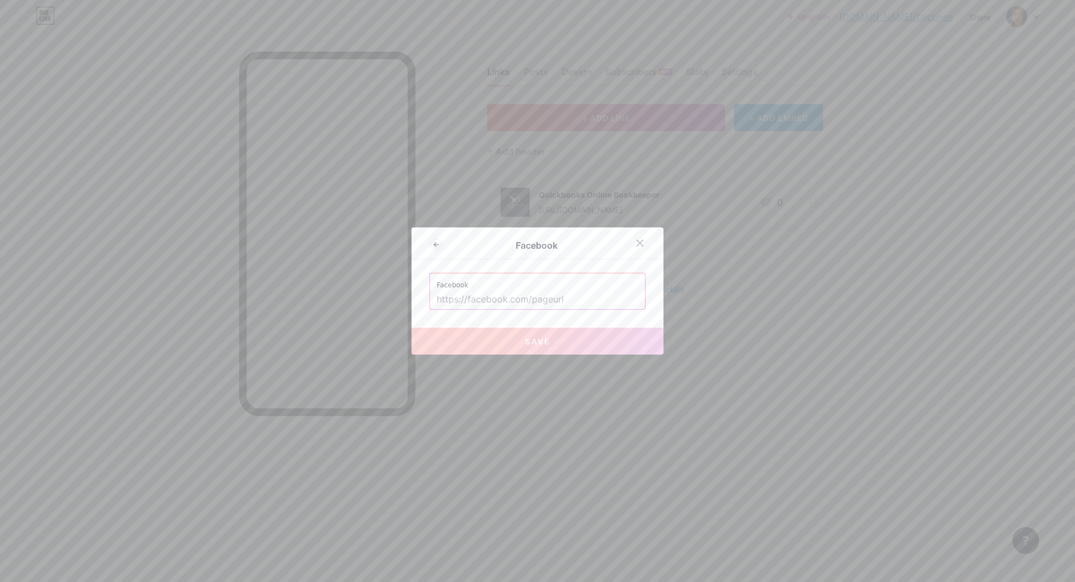
click at [508, 295] on input "text" at bounding box center [538, 299] width 202 height 19
paste input "https://www.facebook.com/falconeerconsultingservices"
type input "https://www.facebook.com/falconeerconsultingservices"
click at [553, 331] on button "Save" at bounding box center [538, 341] width 252 height 27
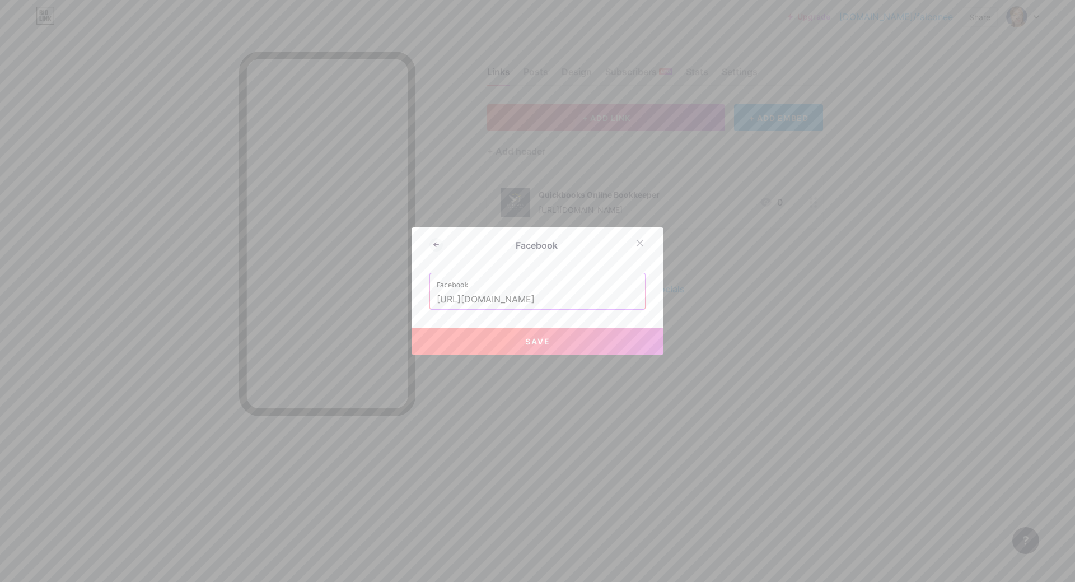
scroll to position [0, 0]
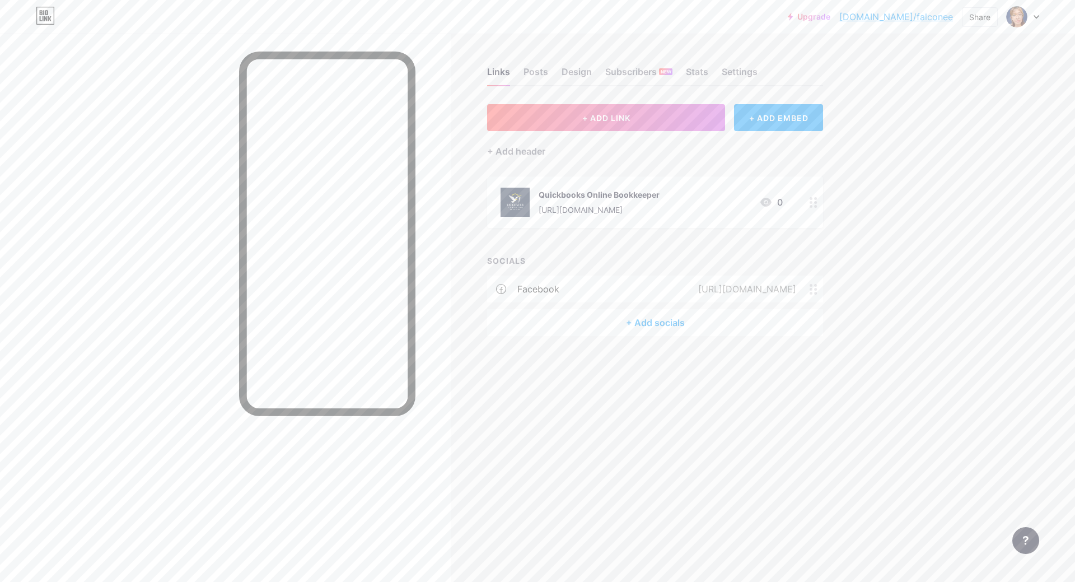
click at [715, 289] on div "https://www.facebook.com/falconeerconsultingservices" at bounding box center [744, 288] width 129 height 13
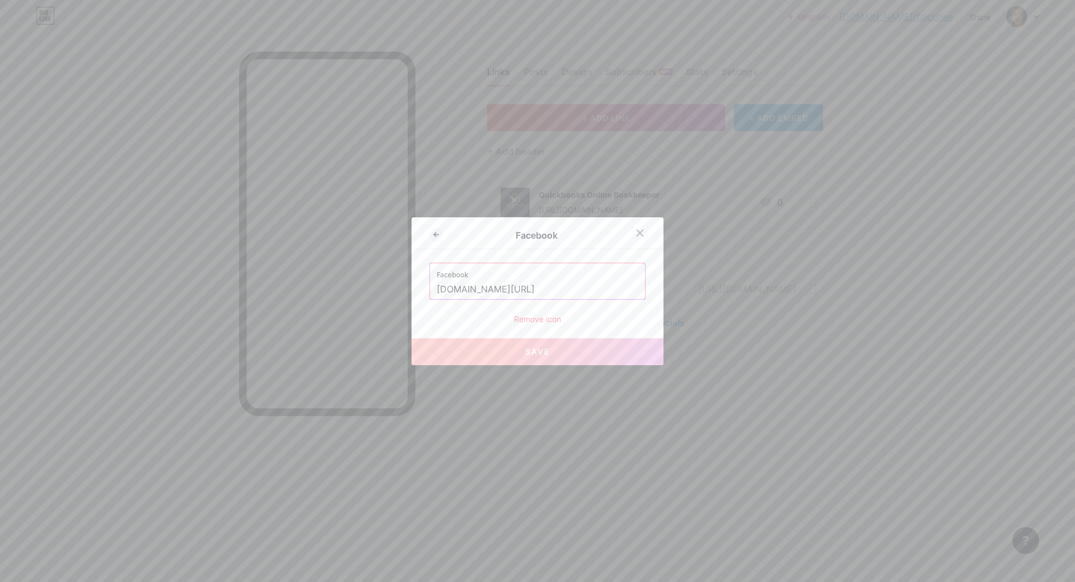
click at [468, 269] on label "Facebook" at bounding box center [538, 271] width 202 height 17
click at [456, 273] on label "Facebook" at bounding box center [538, 271] width 202 height 17
click at [625, 232] on div "Facebook" at bounding box center [536, 234] width 187 height 13
click at [637, 231] on icon at bounding box center [640, 232] width 9 height 9
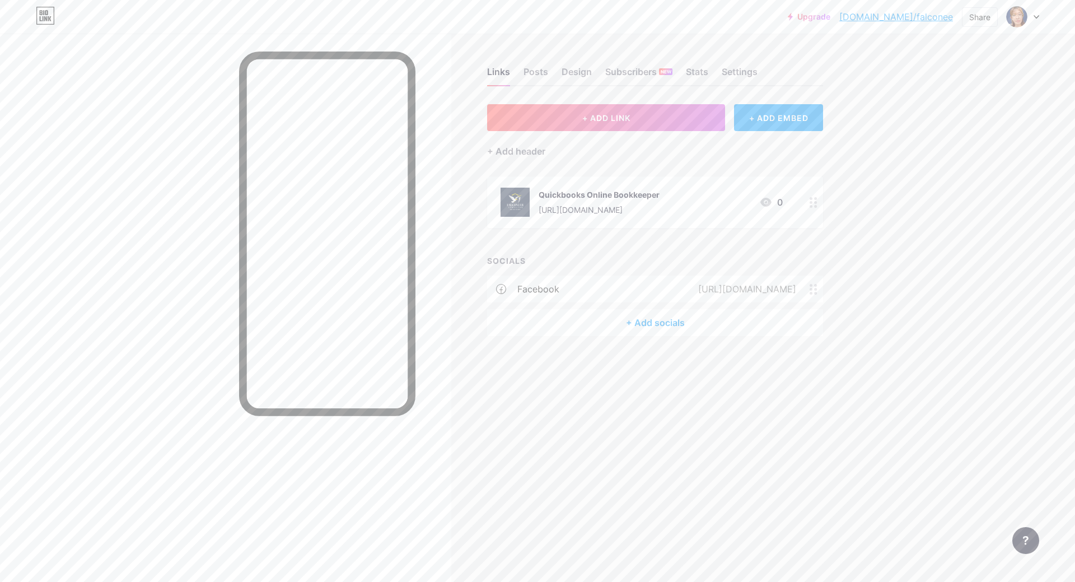
click at [810, 288] on circle at bounding box center [811, 289] width 3 height 3
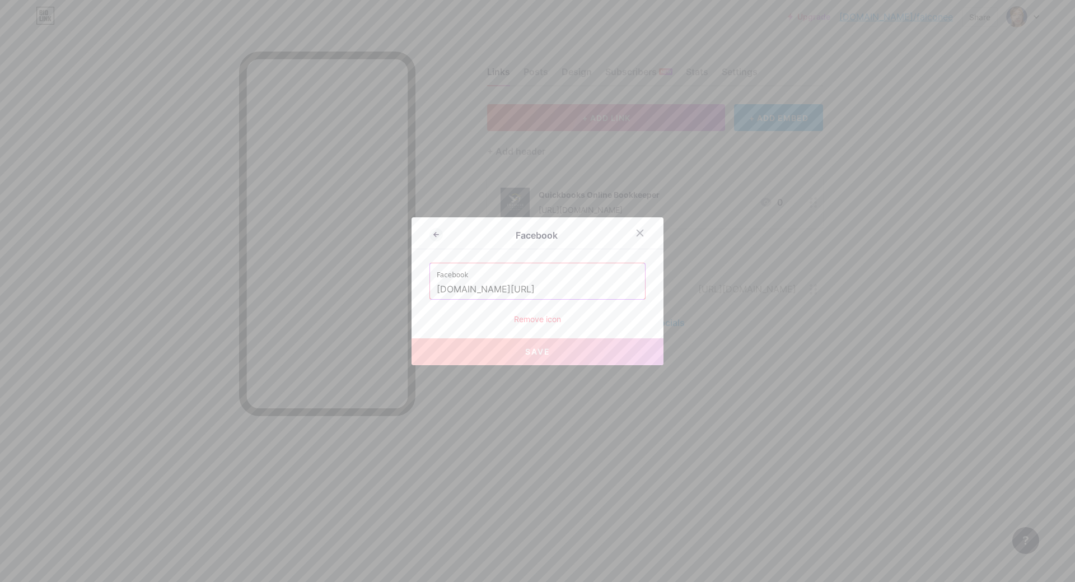
click at [469, 274] on label "Facebook" at bounding box center [538, 271] width 202 height 17
click at [448, 272] on label "Facebook" at bounding box center [538, 271] width 202 height 17
click at [442, 278] on label "Facebook" at bounding box center [538, 271] width 202 height 17
click at [645, 231] on div at bounding box center [640, 233] width 20 height 20
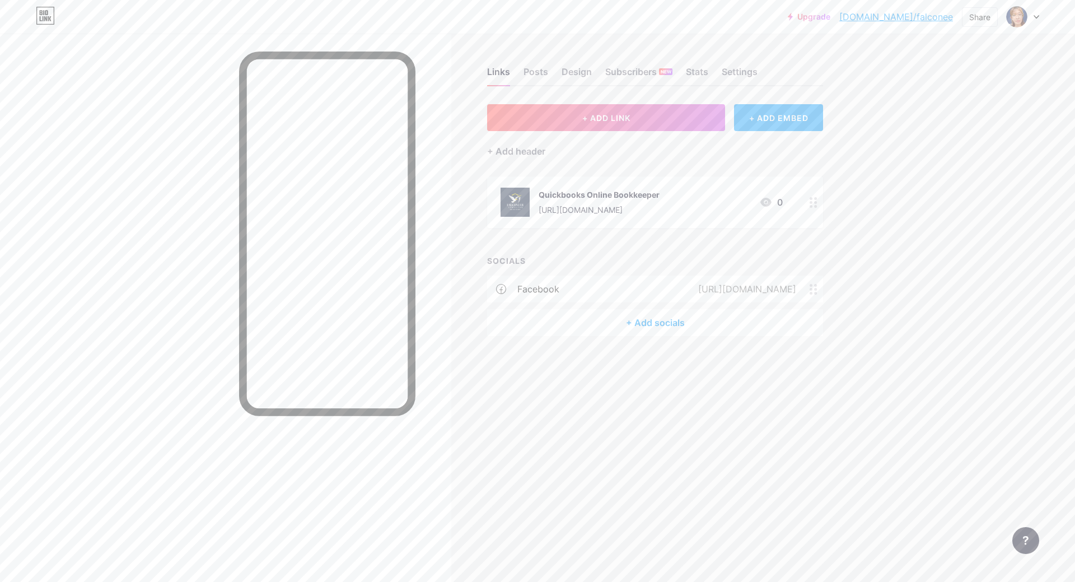
click at [782, 121] on div "+ ADD EMBED" at bounding box center [778, 117] width 89 height 27
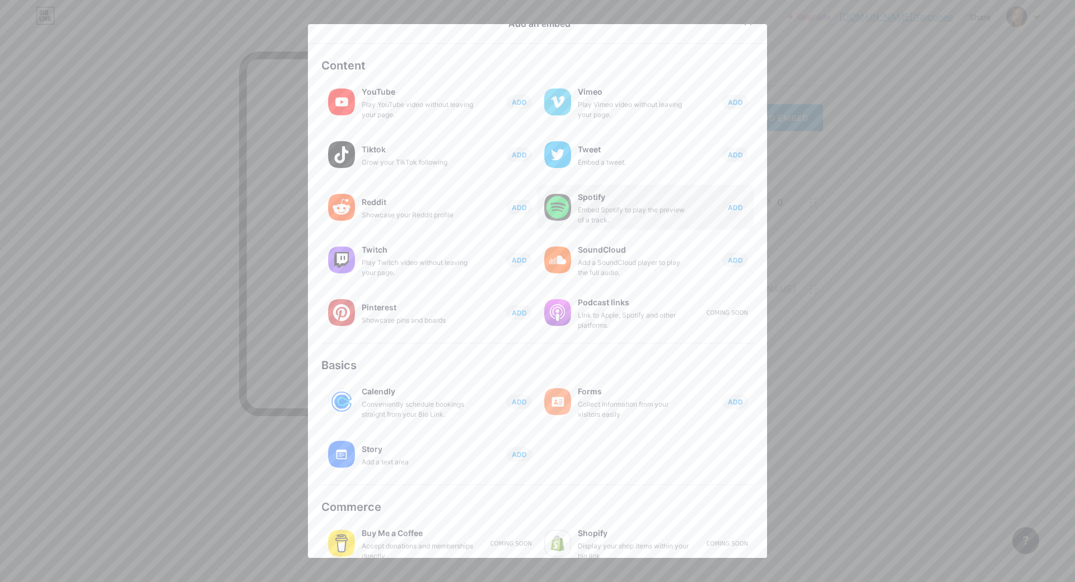
scroll to position [37, 0]
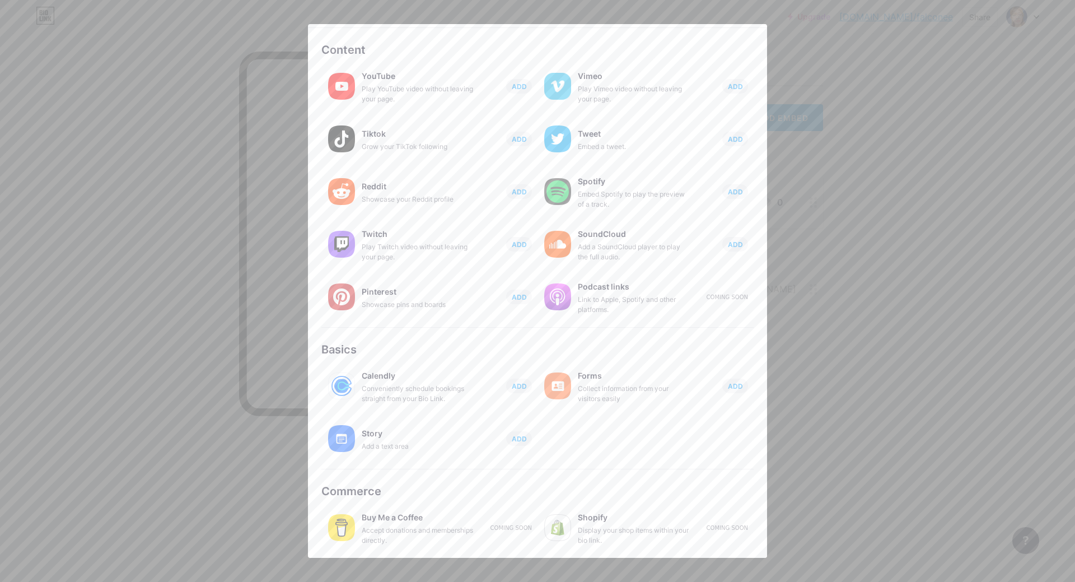
click at [379, 529] on div "Accept donations and memberships directly." at bounding box center [418, 535] width 112 height 20
click at [902, 202] on div at bounding box center [537, 291] width 1075 height 582
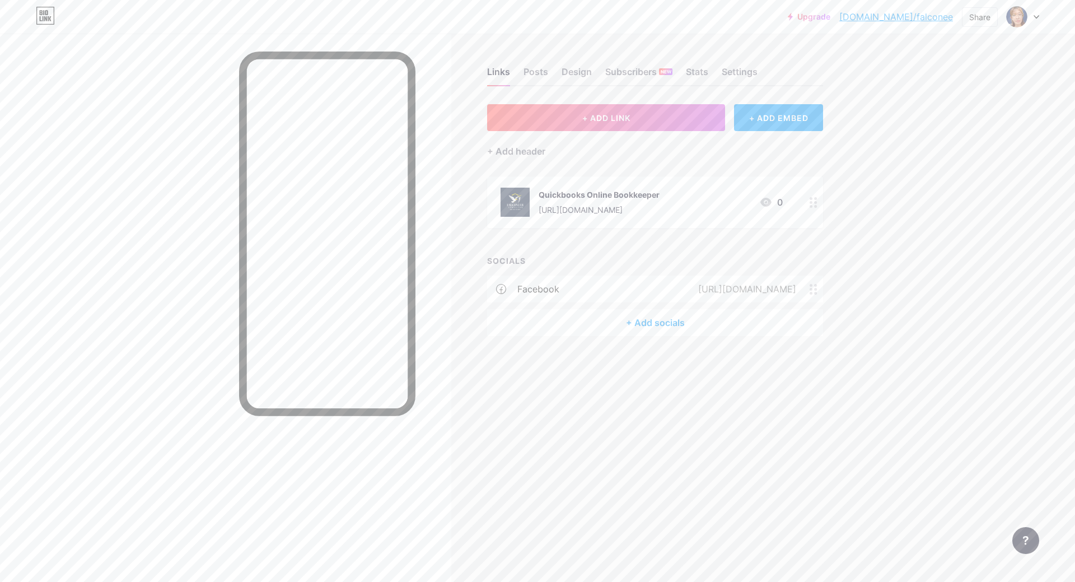
click at [813, 288] on icon at bounding box center [814, 289] width 8 height 11
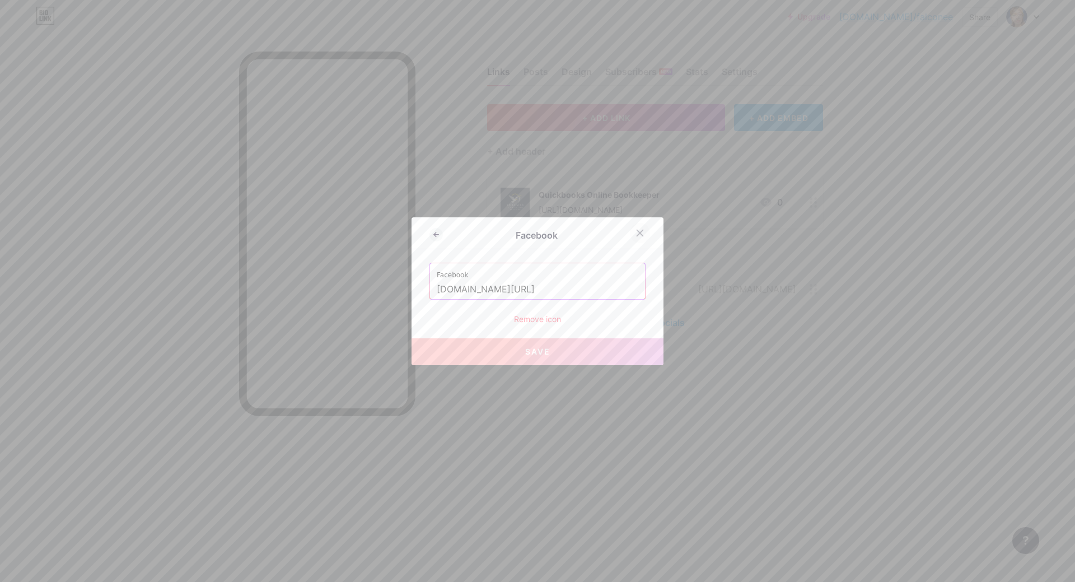
click at [637, 235] on icon at bounding box center [640, 233] width 6 height 6
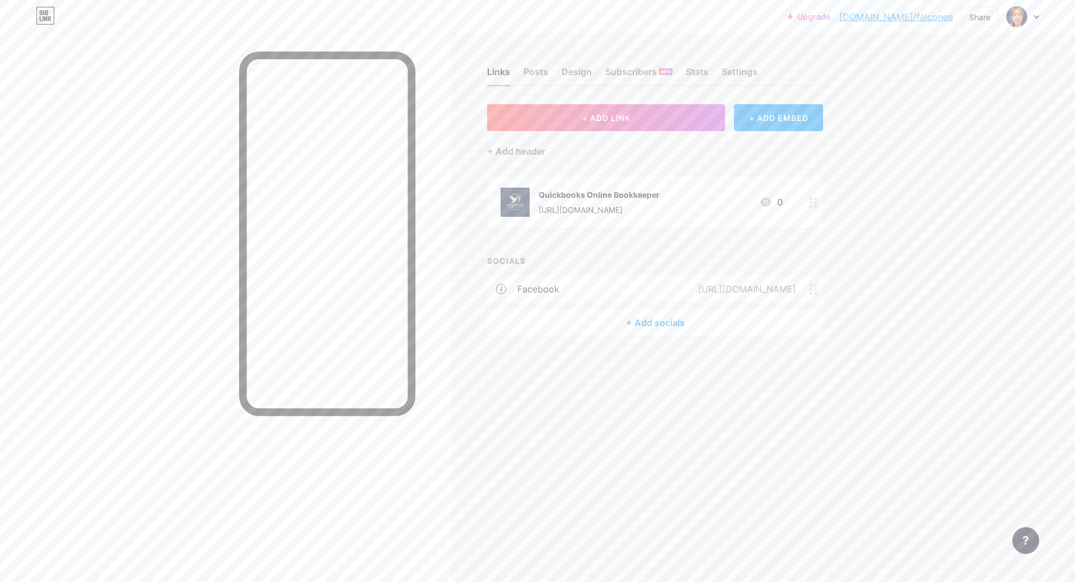
click at [827, 370] on div "Links Posts Design Subscribers NEW Stats Settings + ADD LINK + ADD EMBED + Add …" at bounding box center [435, 213] width 870 height 358
drag, startPoint x: 624, startPoint y: 289, endPoint x: 621, endPoint y: 179, distance: 110.4
click at [621, 179] on div "+ ADD LINK + ADD EMBED + Add header Quickbooks Online Bookkeeper https://mcrave…" at bounding box center [655, 220] width 336 height 232
click at [726, 254] on div "+ ADD LINK + ADD EMBED + Add header Quickbooks Online Bookkeeper https://mcrave…" at bounding box center [655, 220] width 336 height 232
click at [676, 325] on div "+ Add socials" at bounding box center [655, 322] width 336 height 27
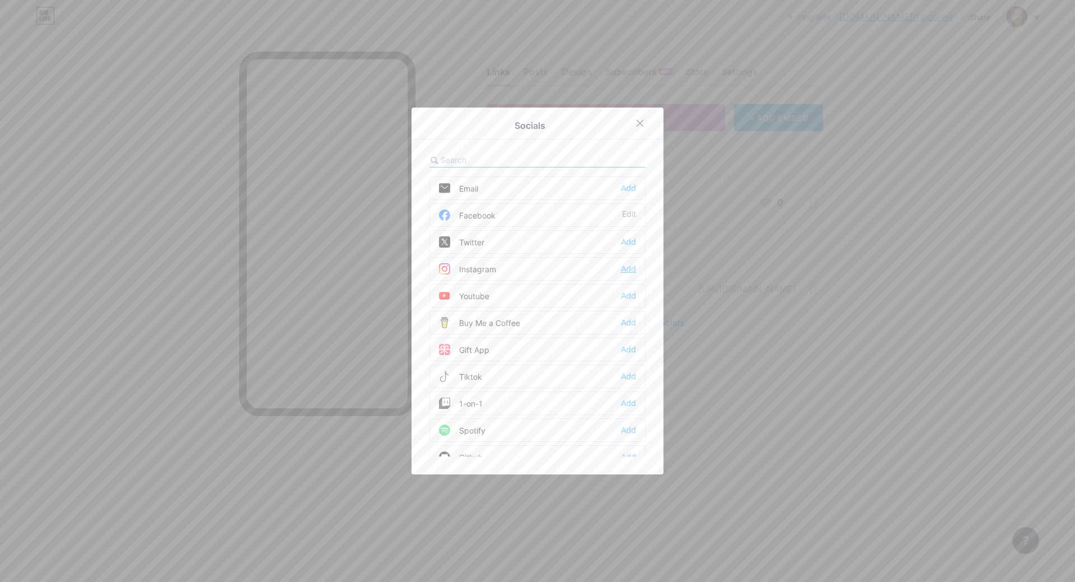
click at [624, 267] on div "Add" at bounding box center [628, 268] width 15 height 11
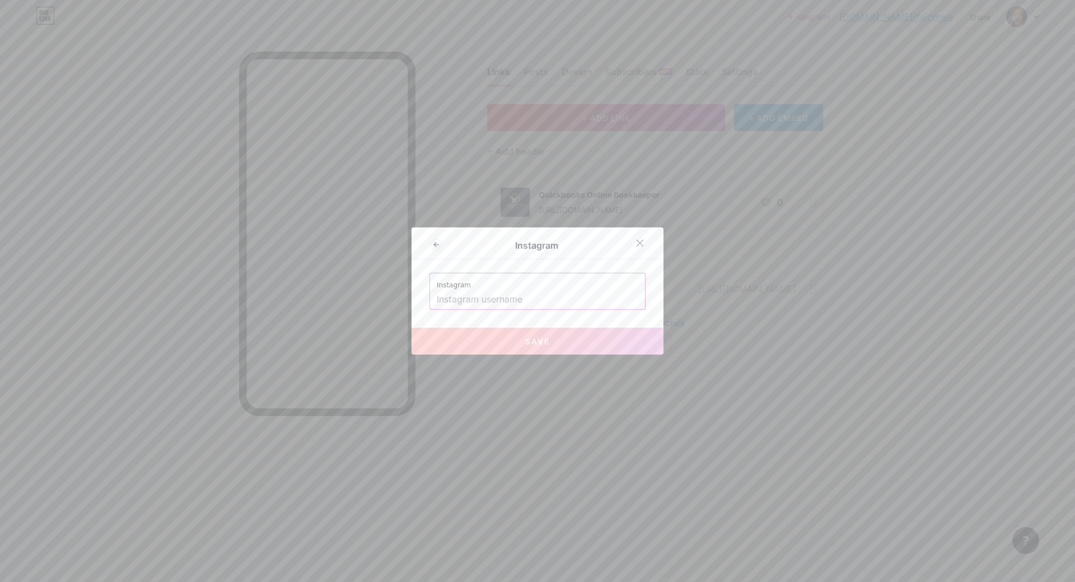
click at [495, 298] on input "text" at bounding box center [538, 299] width 202 height 19
drag, startPoint x: 973, startPoint y: 409, endPoint x: 970, endPoint y: 362, distance: 46.6
click at [973, 409] on div at bounding box center [537, 291] width 1075 height 582
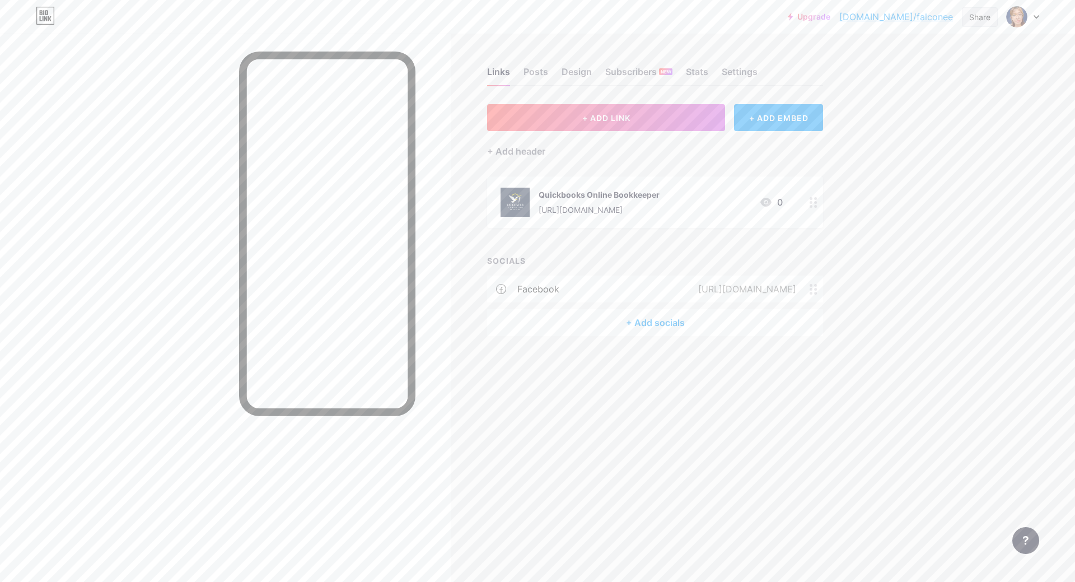
click at [976, 16] on div "Share" at bounding box center [979, 17] width 21 height 12
click at [893, 55] on div "Copy link" at bounding box center [886, 57] width 41 height 13
click at [656, 322] on div "+ Add socials" at bounding box center [655, 322] width 336 height 27
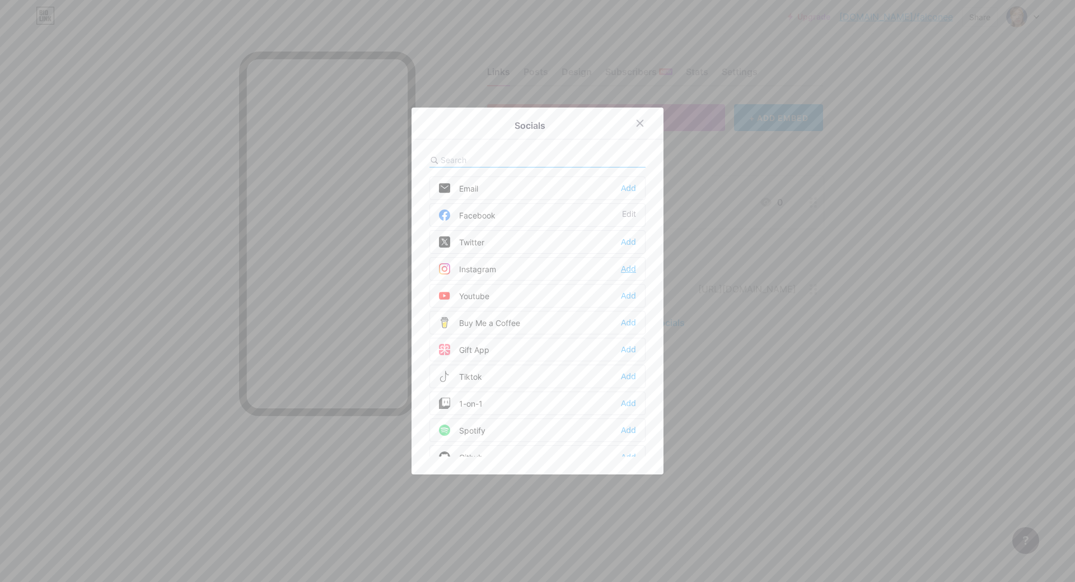
click at [627, 268] on div "Add" at bounding box center [628, 268] width 15 height 11
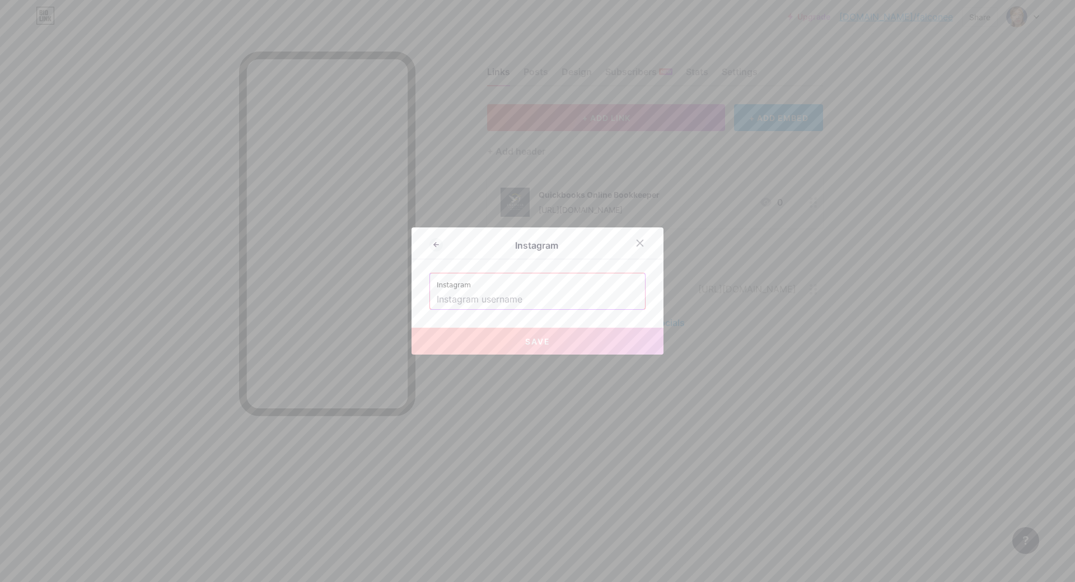
click at [524, 297] on input "text" at bounding box center [538, 299] width 202 height 19
paste input "https://www.instagram.com/falconeerconsulting/"
click at [528, 338] on span "Save" at bounding box center [537, 342] width 25 height 10
type input "https://instagram.com/https://www.instagram.com/falconeerconsulting/"
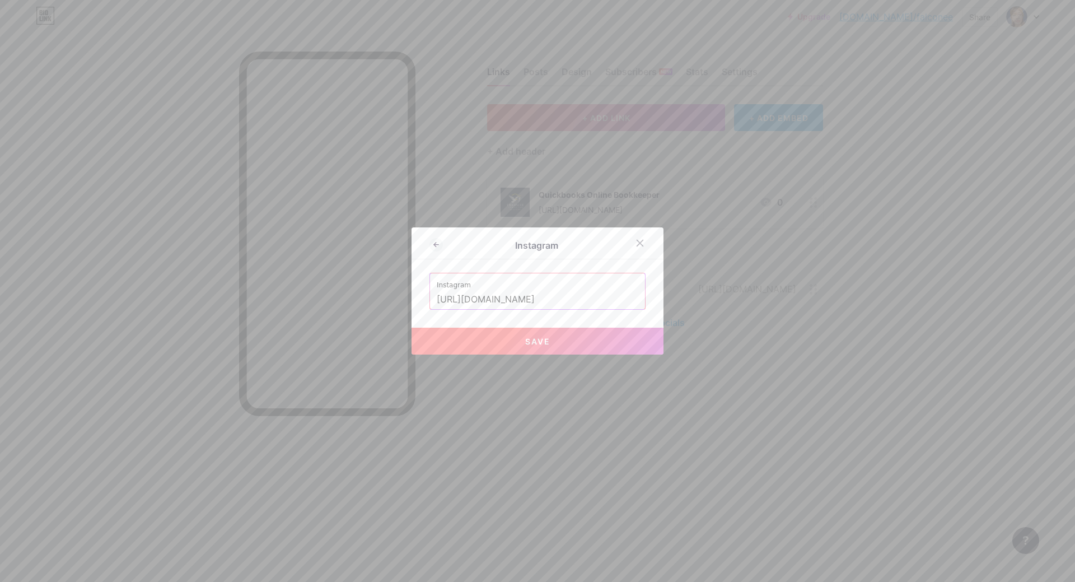
scroll to position [0, 0]
click at [802, 419] on div at bounding box center [537, 291] width 1075 height 582
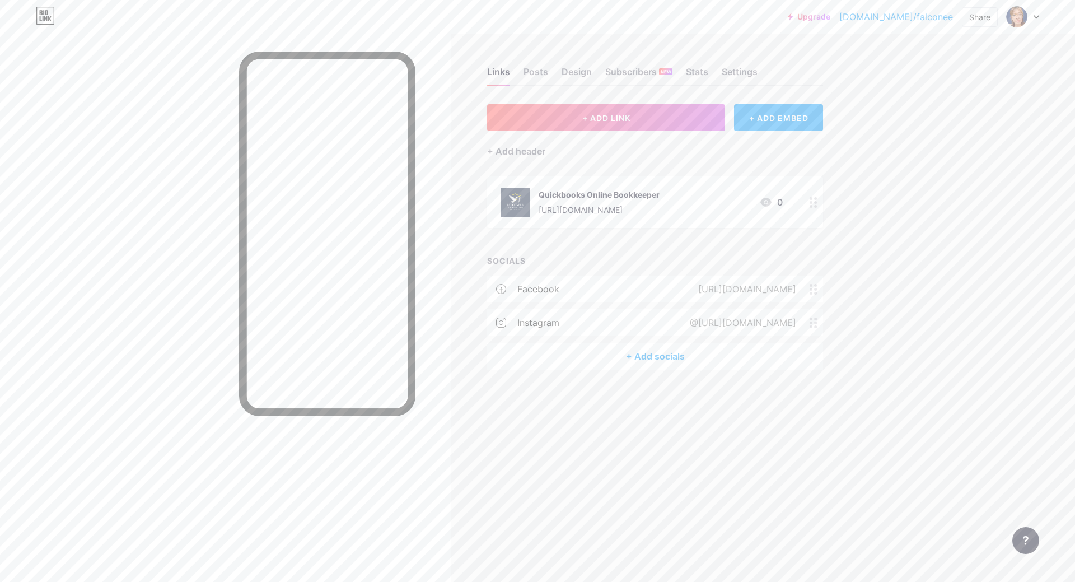
click at [970, 224] on div "Upgrade bio.link/falcon... bio.link/falconee Share Switch accounts Melanie Obme…" at bounding box center [537, 291] width 1075 height 582
click at [977, 20] on div "Share" at bounding box center [979, 17] width 21 height 12
click at [885, 55] on div "Copy link" at bounding box center [886, 57] width 41 height 13
click at [1052, 283] on div "Upgrade bio.link/falcon... bio.link/falconee Share Copied https://bio.link/falc…" at bounding box center [537, 291] width 1075 height 582
